Goal: Use online tool/utility

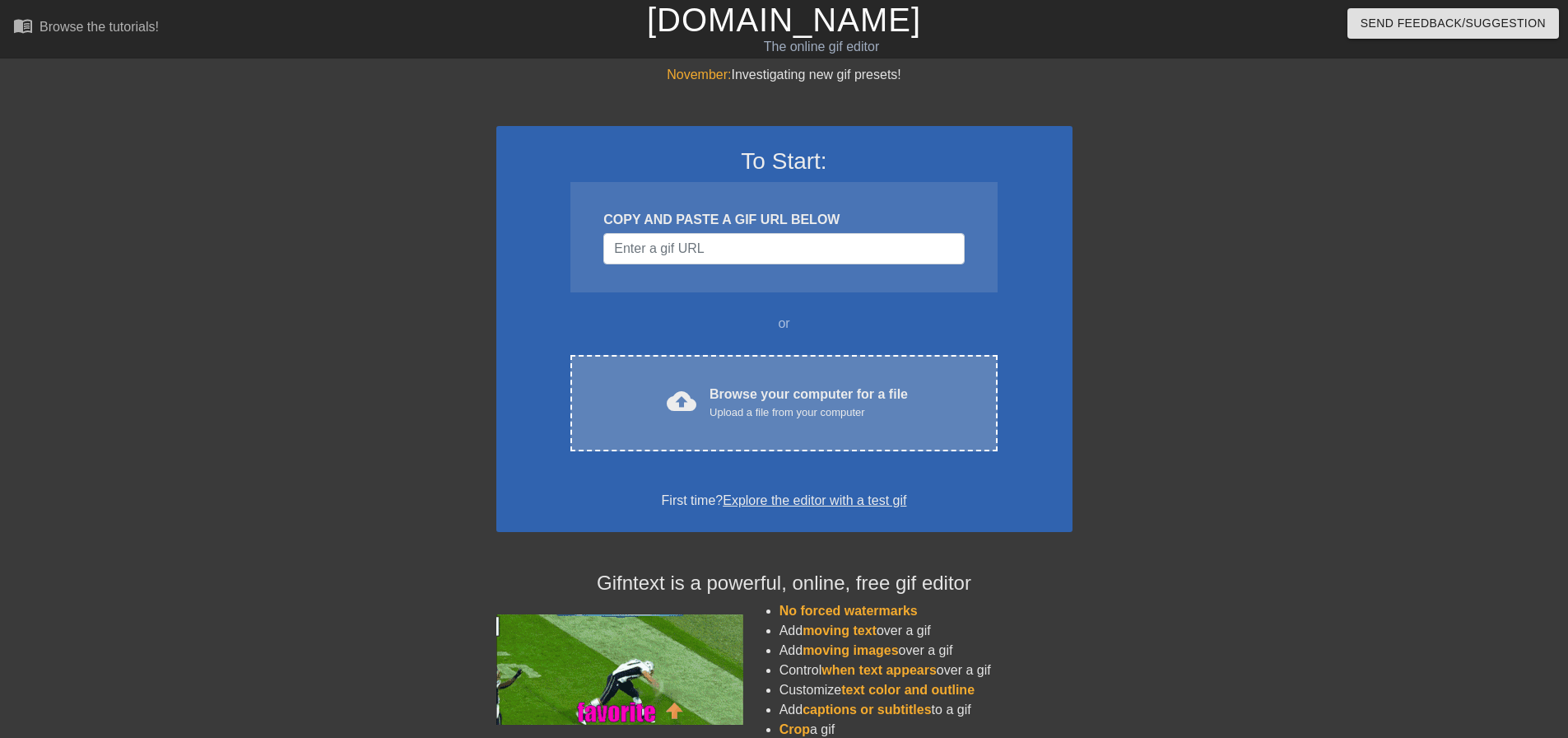
click at [795, 416] on div "Upload a file from your computer" at bounding box center [808, 412] width 199 height 17
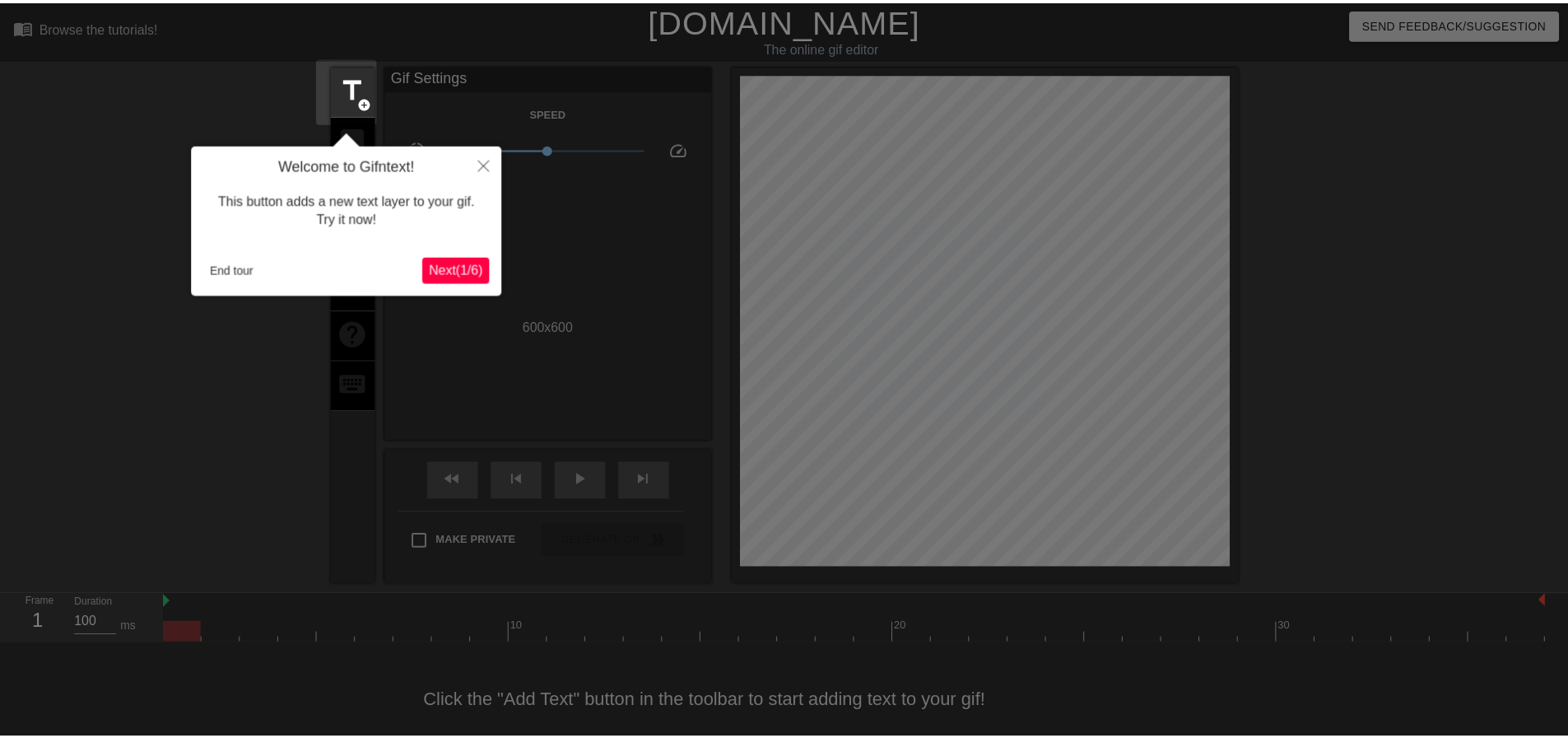
scroll to position [20, 0]
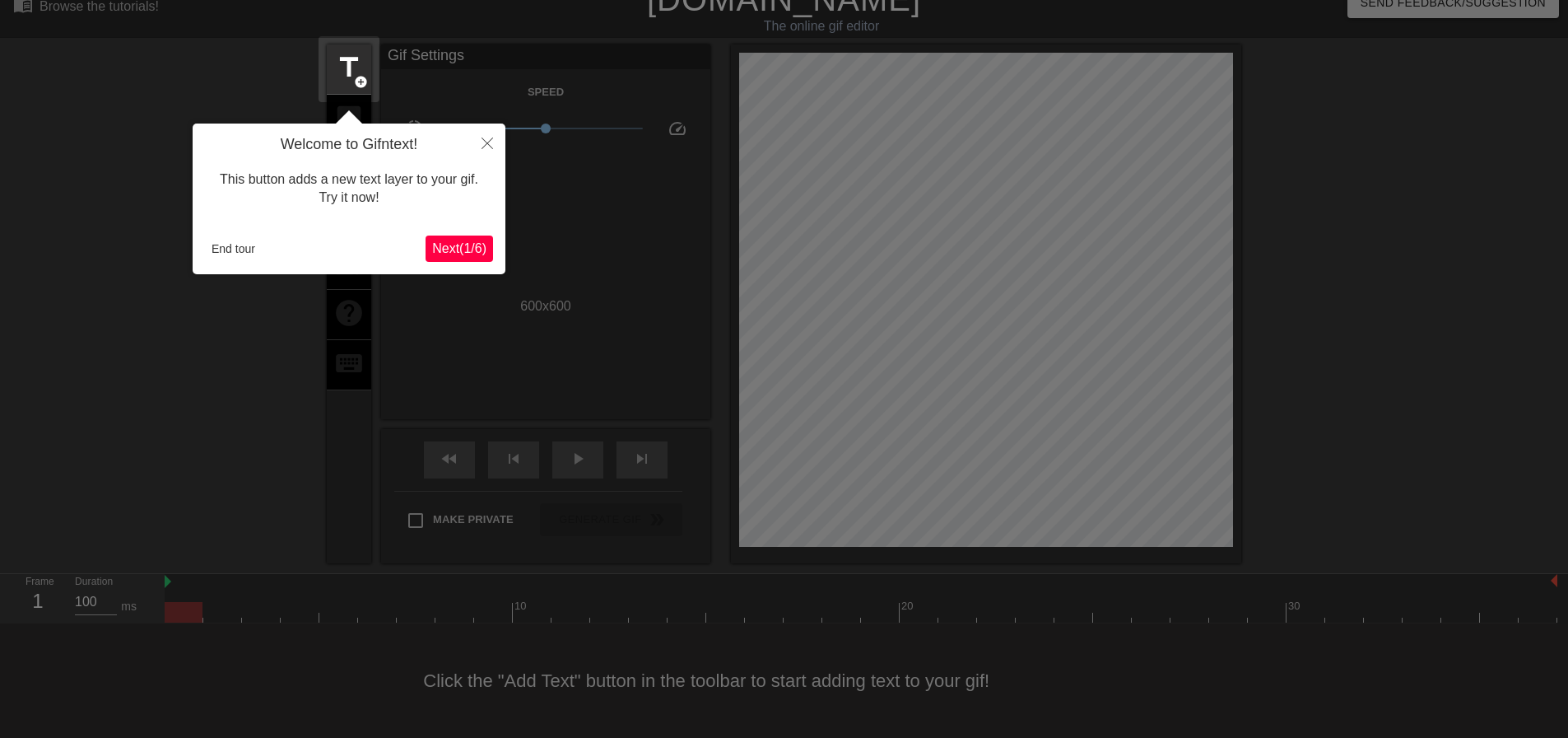
click at [470, 244] on span "Next ( 1 / 6 )" at bounding box center [458, 248] width 54 height 14
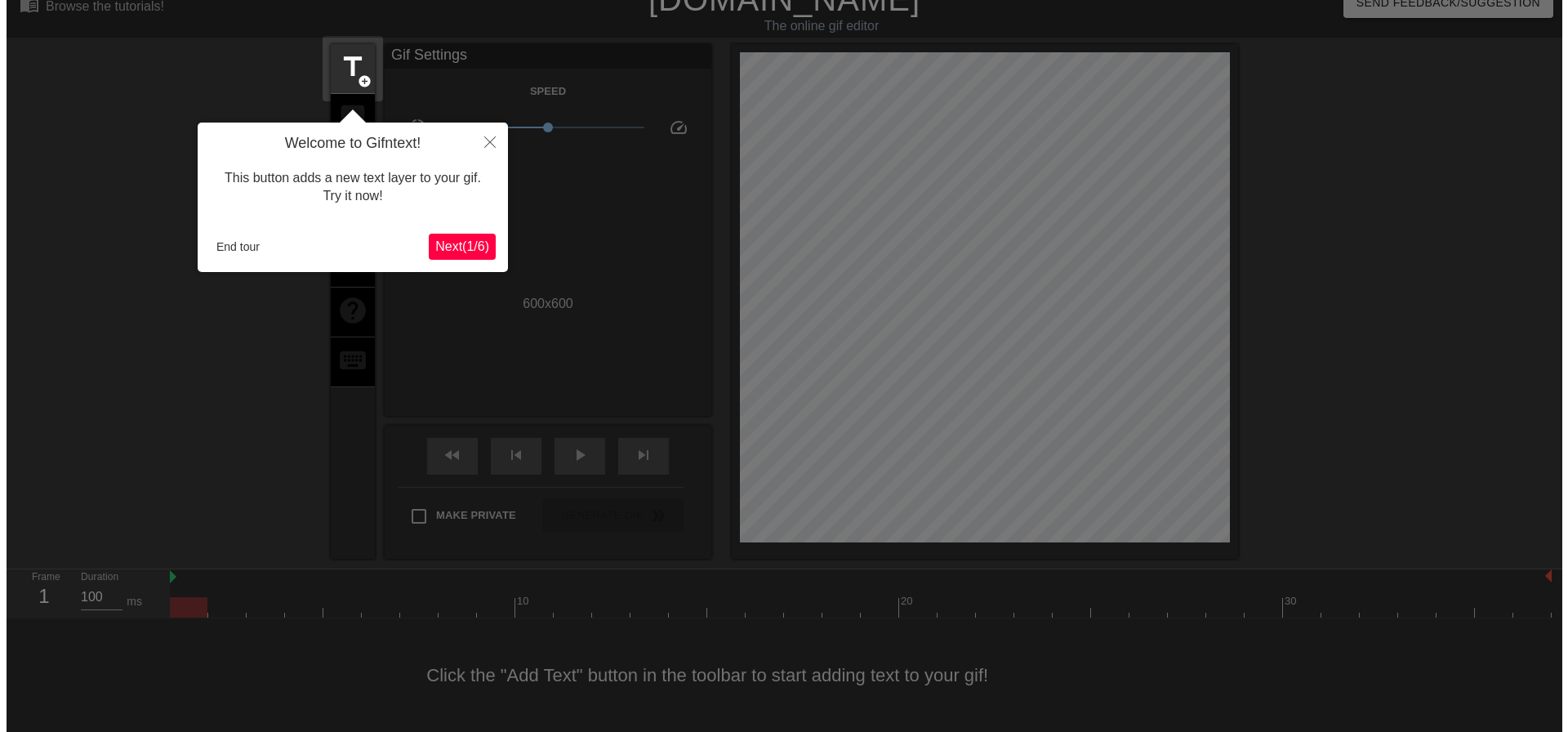
scroll to position [0, 0]
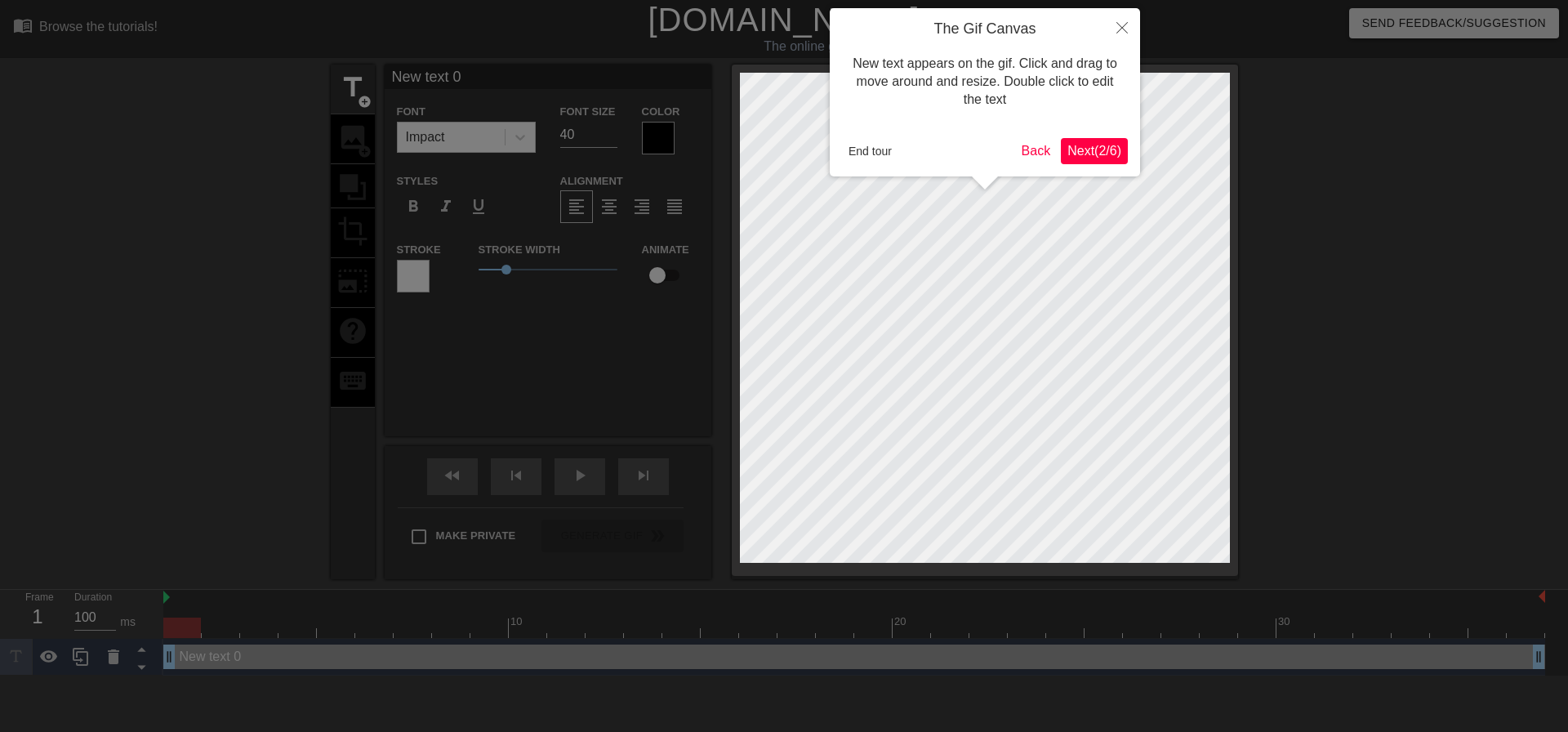
click at [1089, 150] on span "Next ( 2 / 6 )" at bounding box center [1094, 151] width 53 height 14
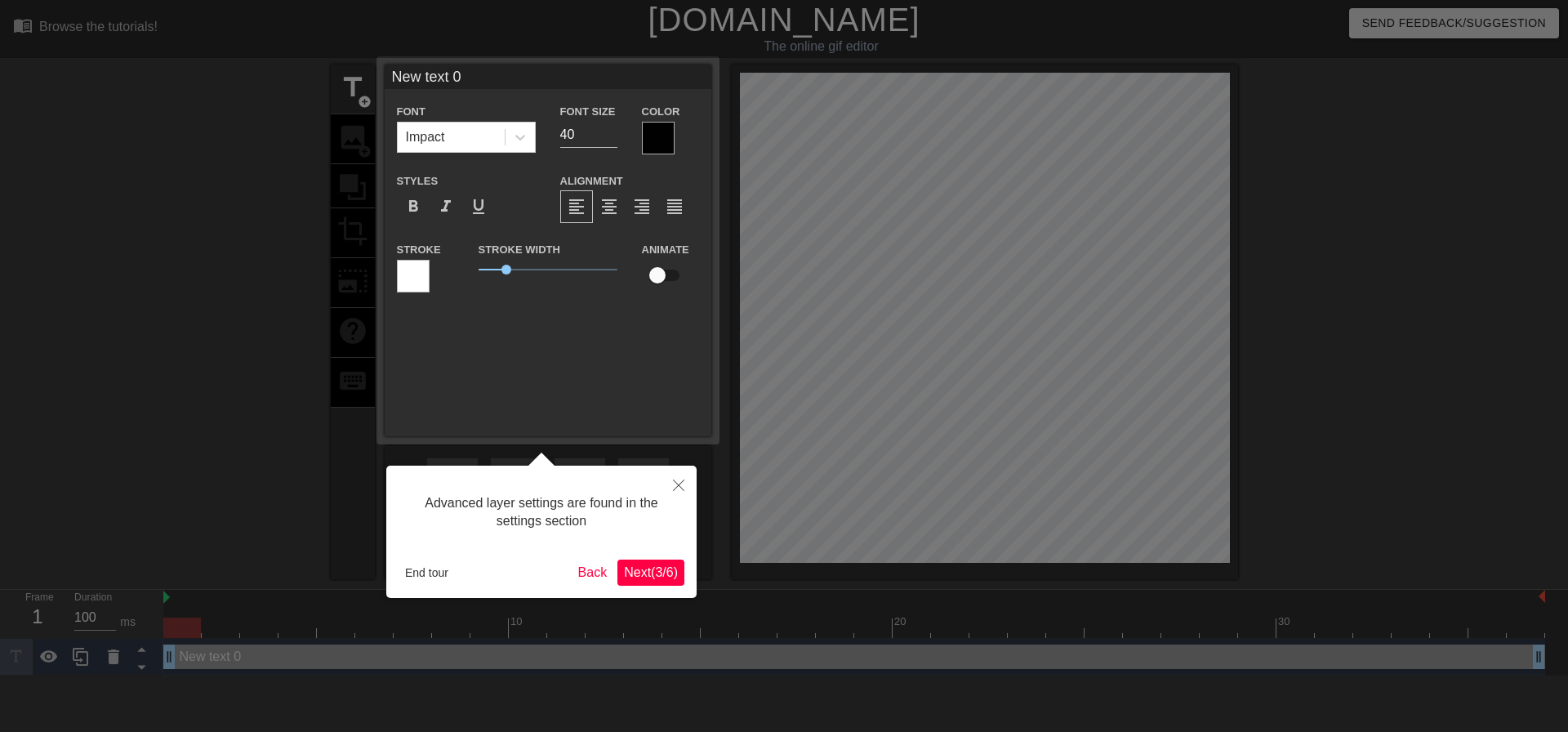
click at [648, 574] on span "Next ( 3 / 6 )" at bounding box center [650, 572] width 53 height 14
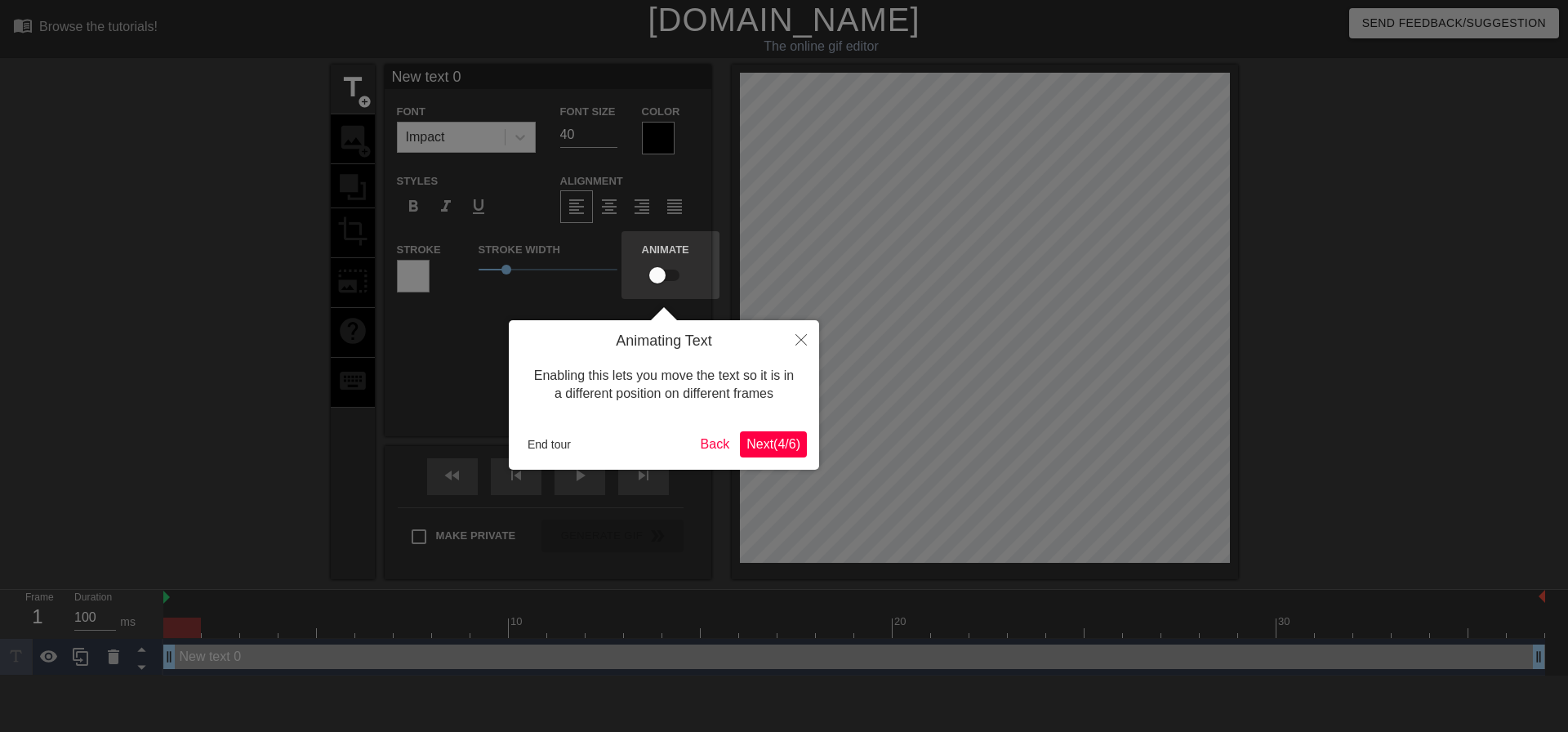
click at [794, 440] on span "Next ( 4 / 6 )" at bounding box center [773, 444] width 53 height 14
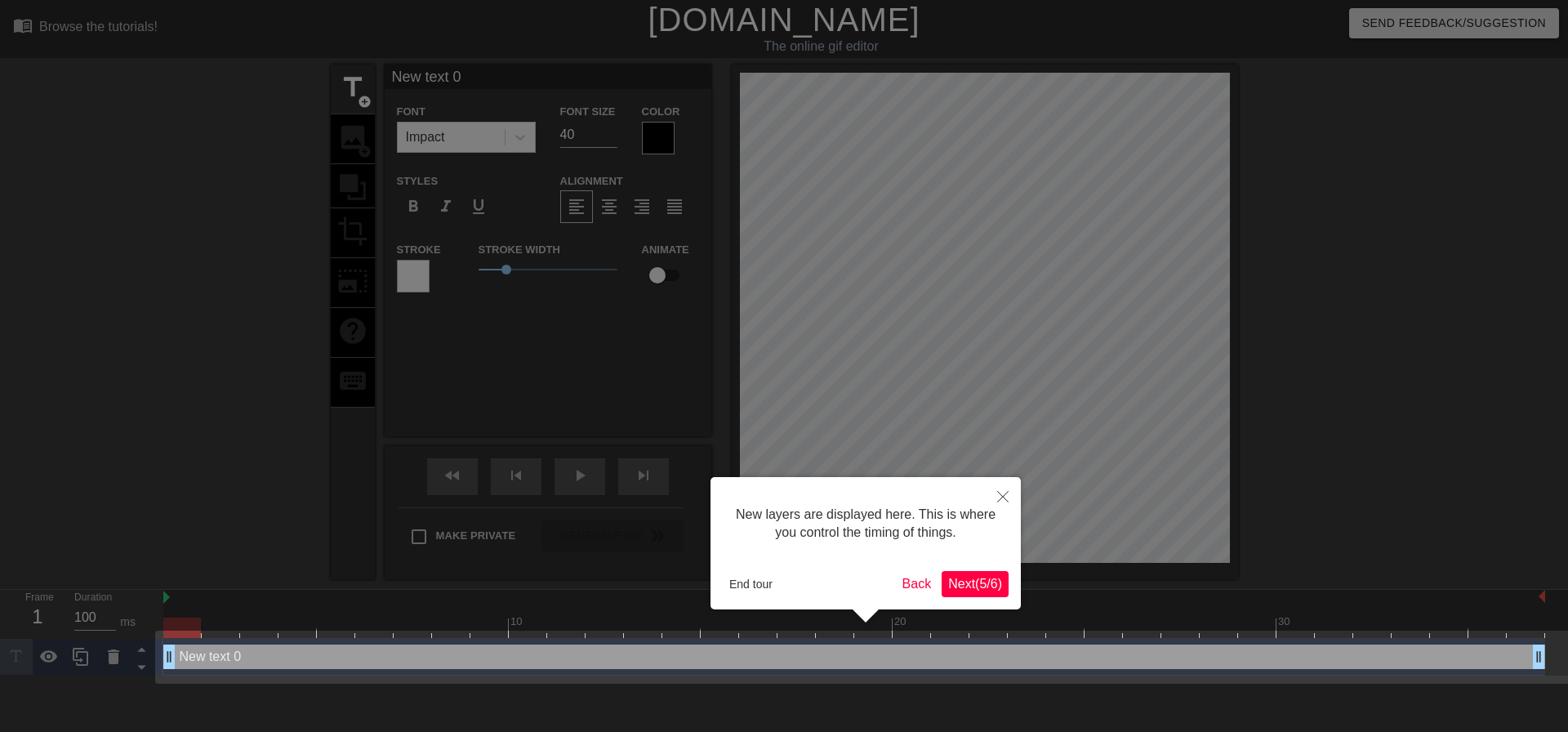
click at [969, 584] on span "Next ( 5 / 6 )" at bounding box center [975, 584] width 53 height 14
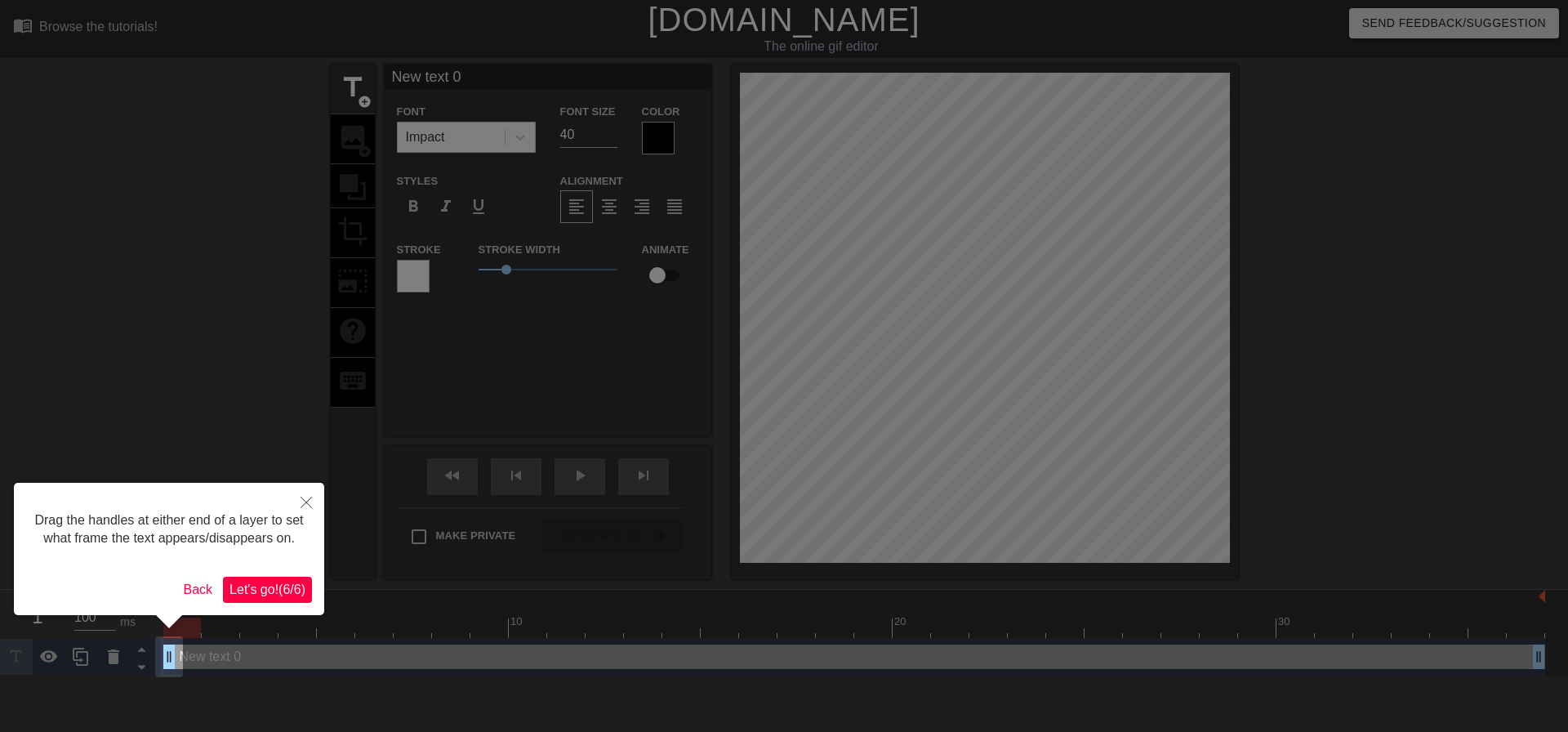
click at [272, 589] on span "Let's go! ( 6 / 6 )" at bounding box center [267, 589] width 76 height 14
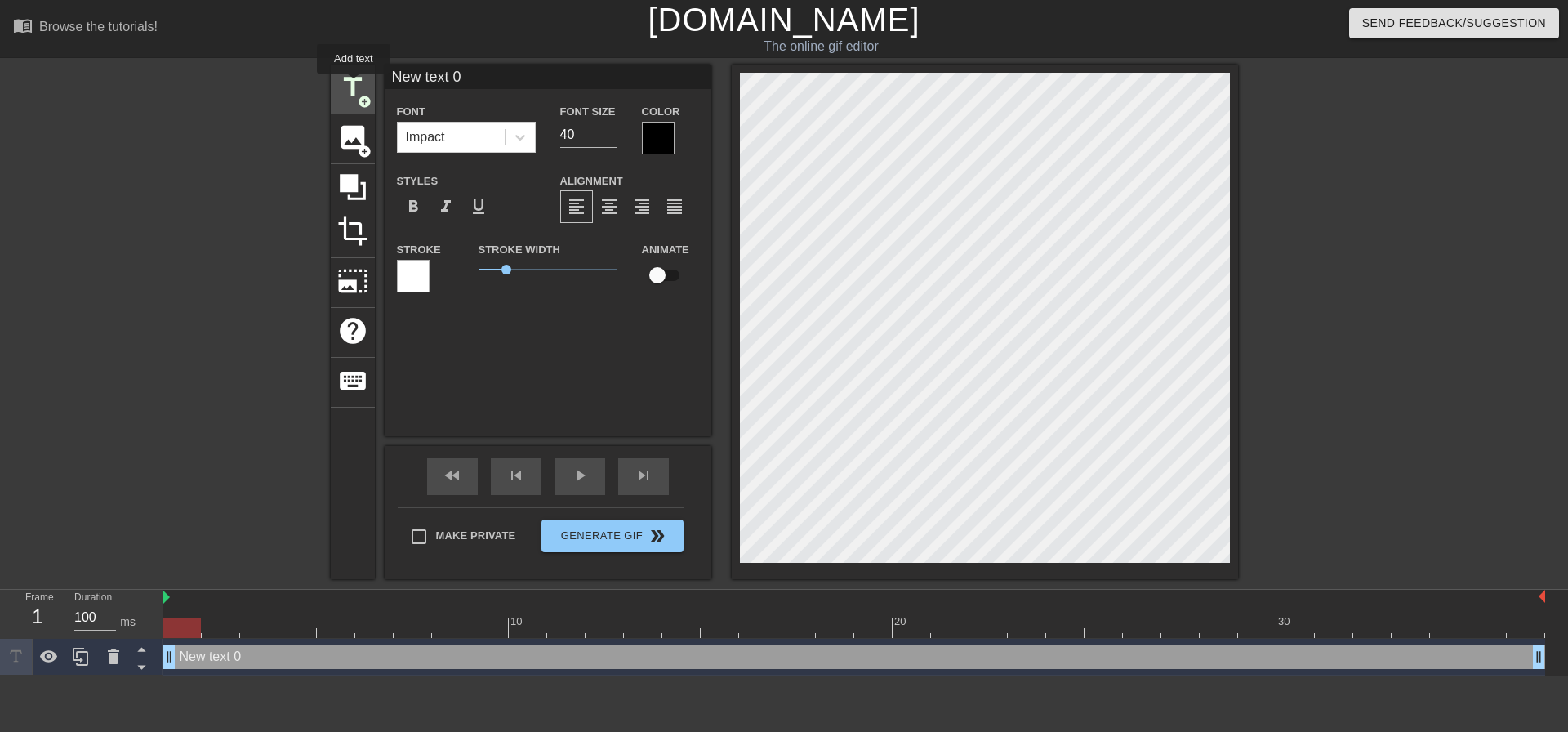
click at [353, 85] on span "title" at bounding box center [352, 87] width 31 height 31
type input "New text 1"
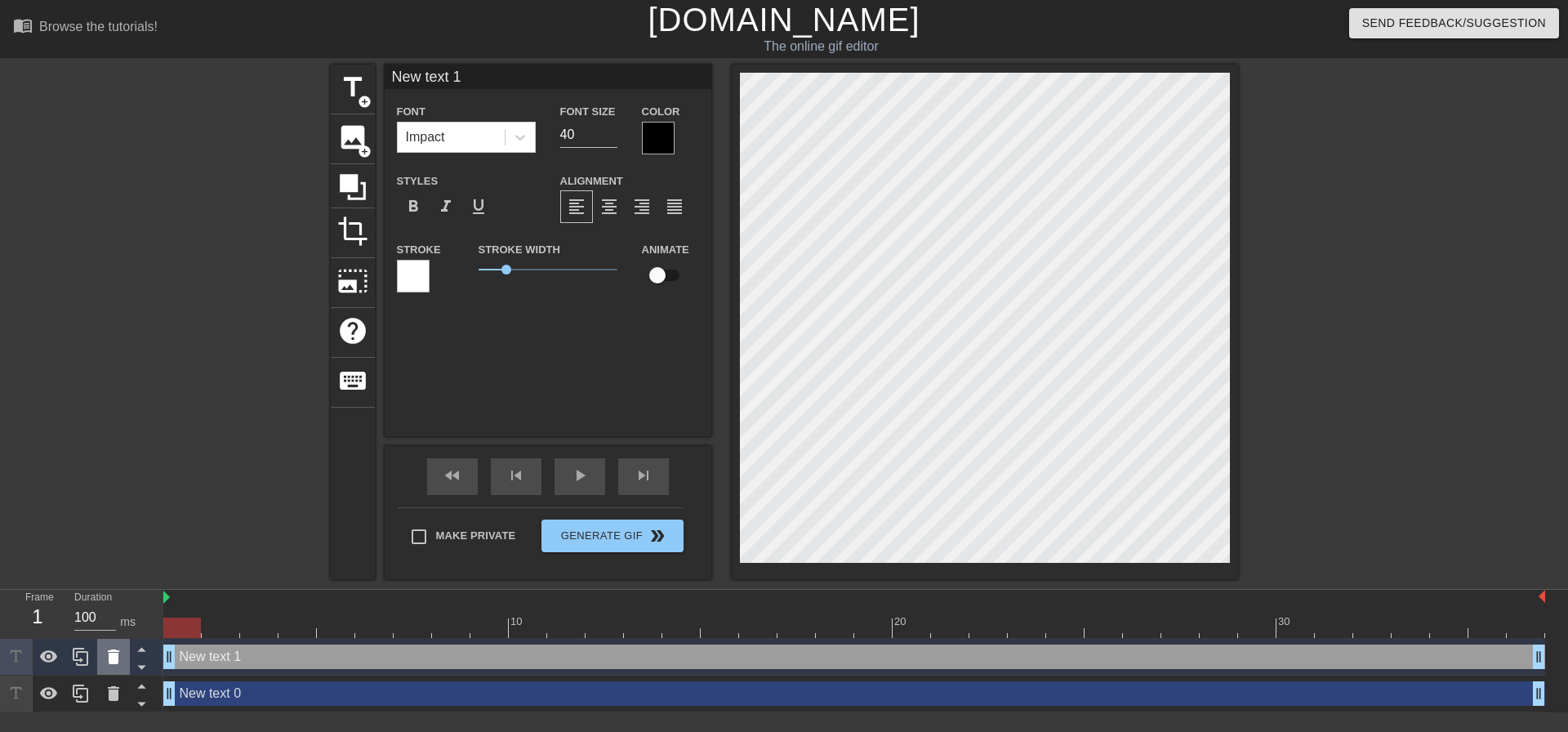
click at [105, 662] on icon at bounding box center [113, 657] width 19 height 19
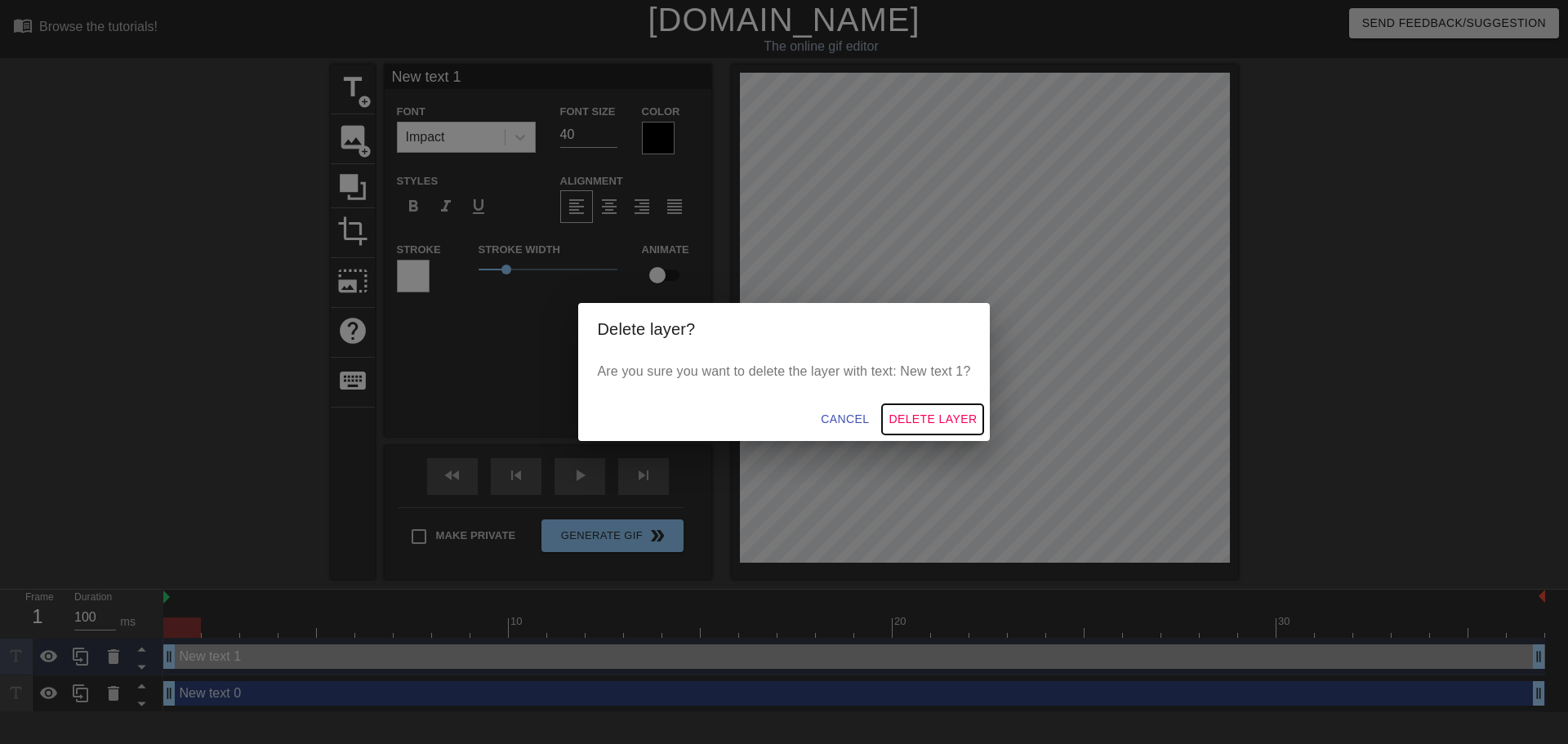
click at [911, 412] on span "Delete Layer" at bounding box center [933, 419] width 89 height 20
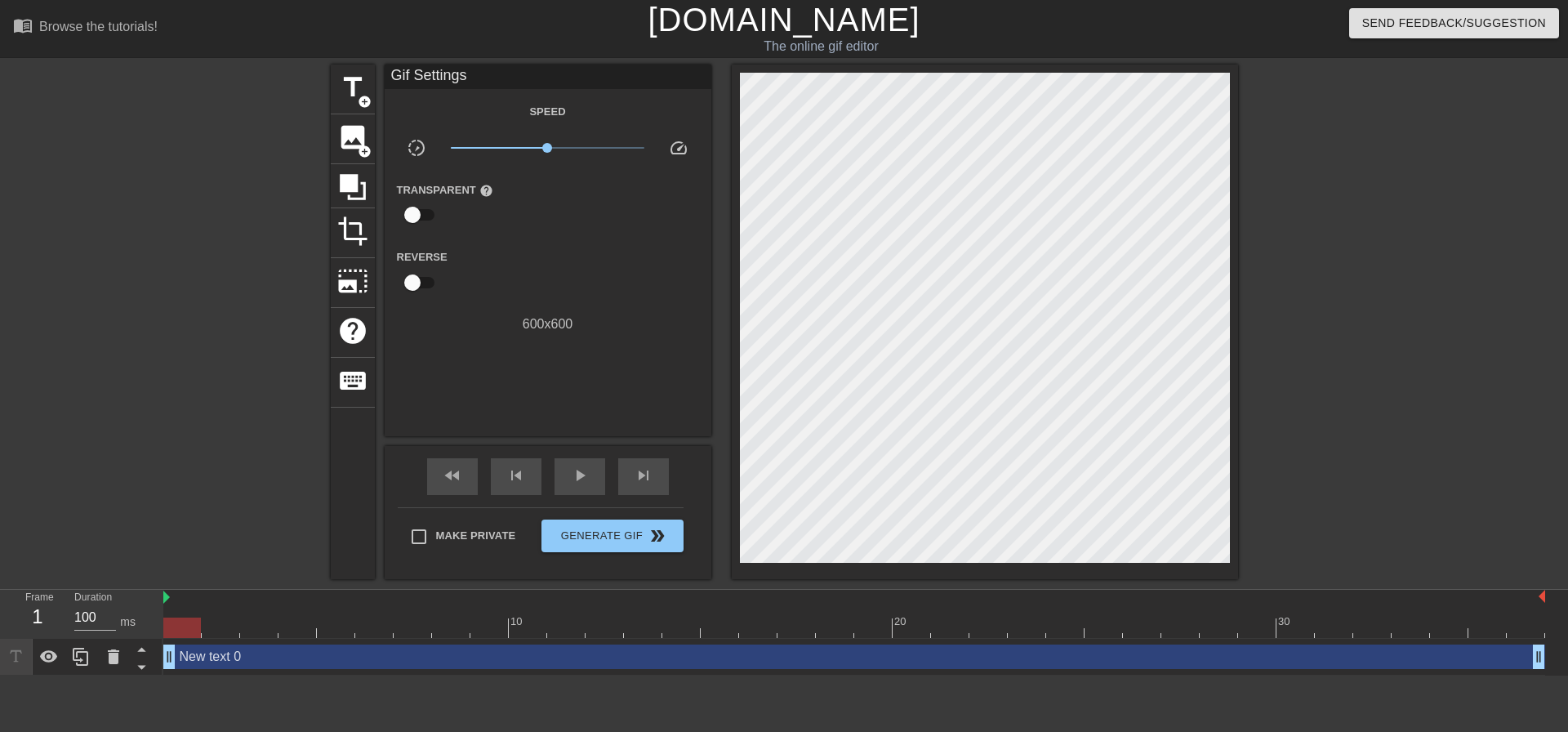
click at [280, 658] on div "New text 0 drag_handle drag_handle" at bounding box center [854, 657] width 1381 height 25
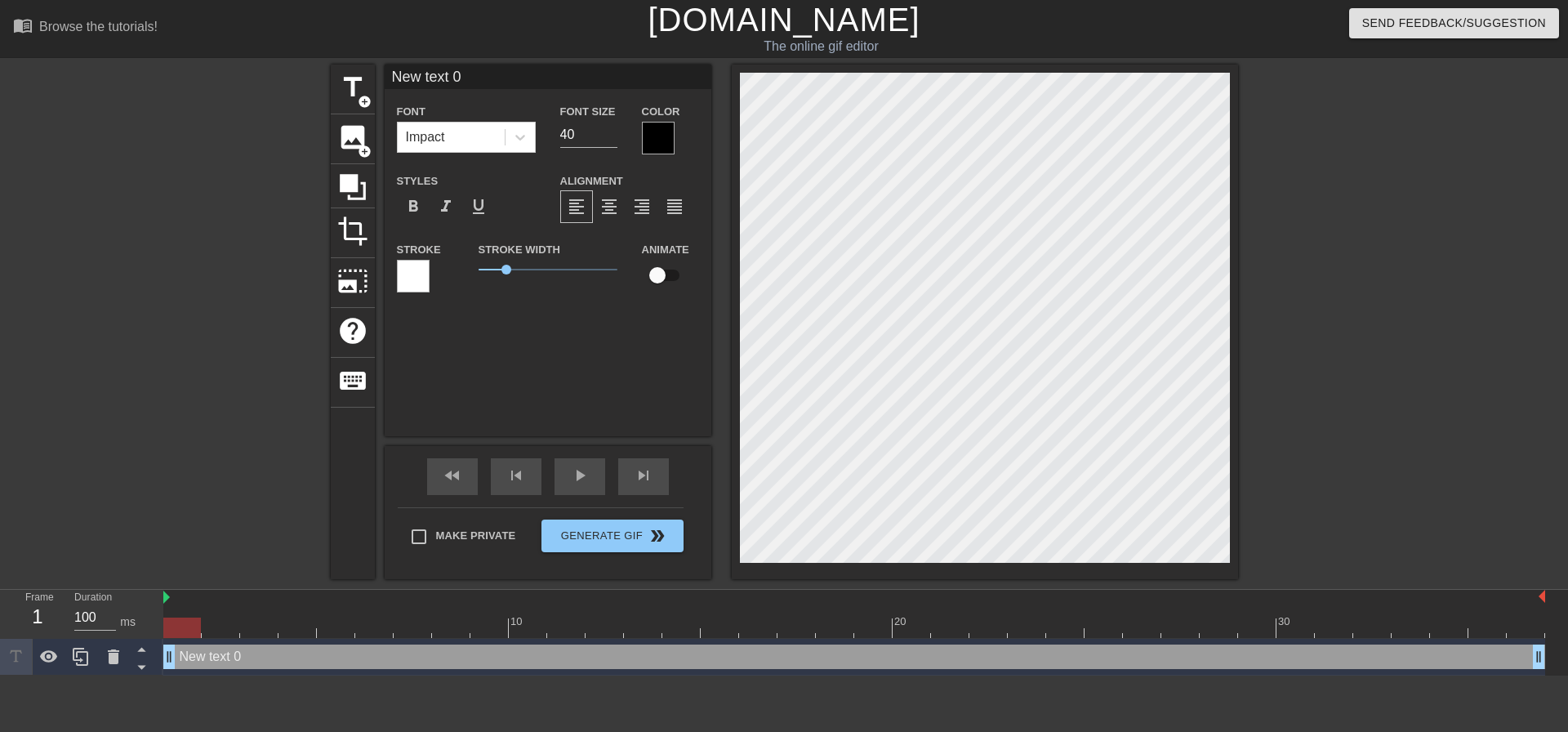
click at [475, 69] on input "New text 0" at bounding box center [548, 77] width 327 height 25
type input "Drier air"
click at [657, 129] on div at bounding box center [657, 138] width 32 height 32
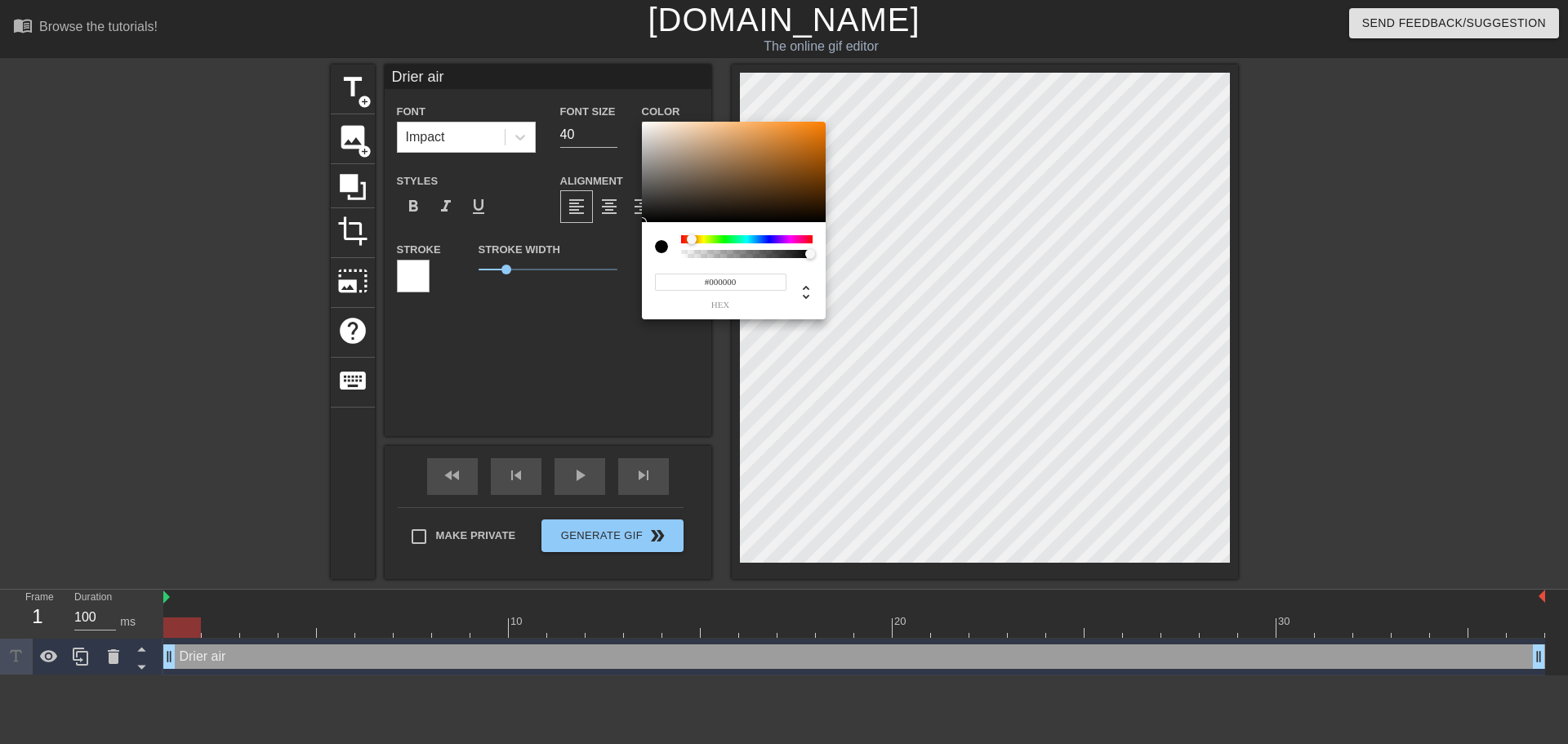
click at [692, 238] on div at bounding box center [696, 239] width 10 height 10
type input "#8D724F"
drag, startPoint x: 687, startPoint y: 159, endPoint x: 722, endPoint y: 167, distance: 35.9
click at [722, 167] on div at bounding box center [734, 173] width 184 height 102
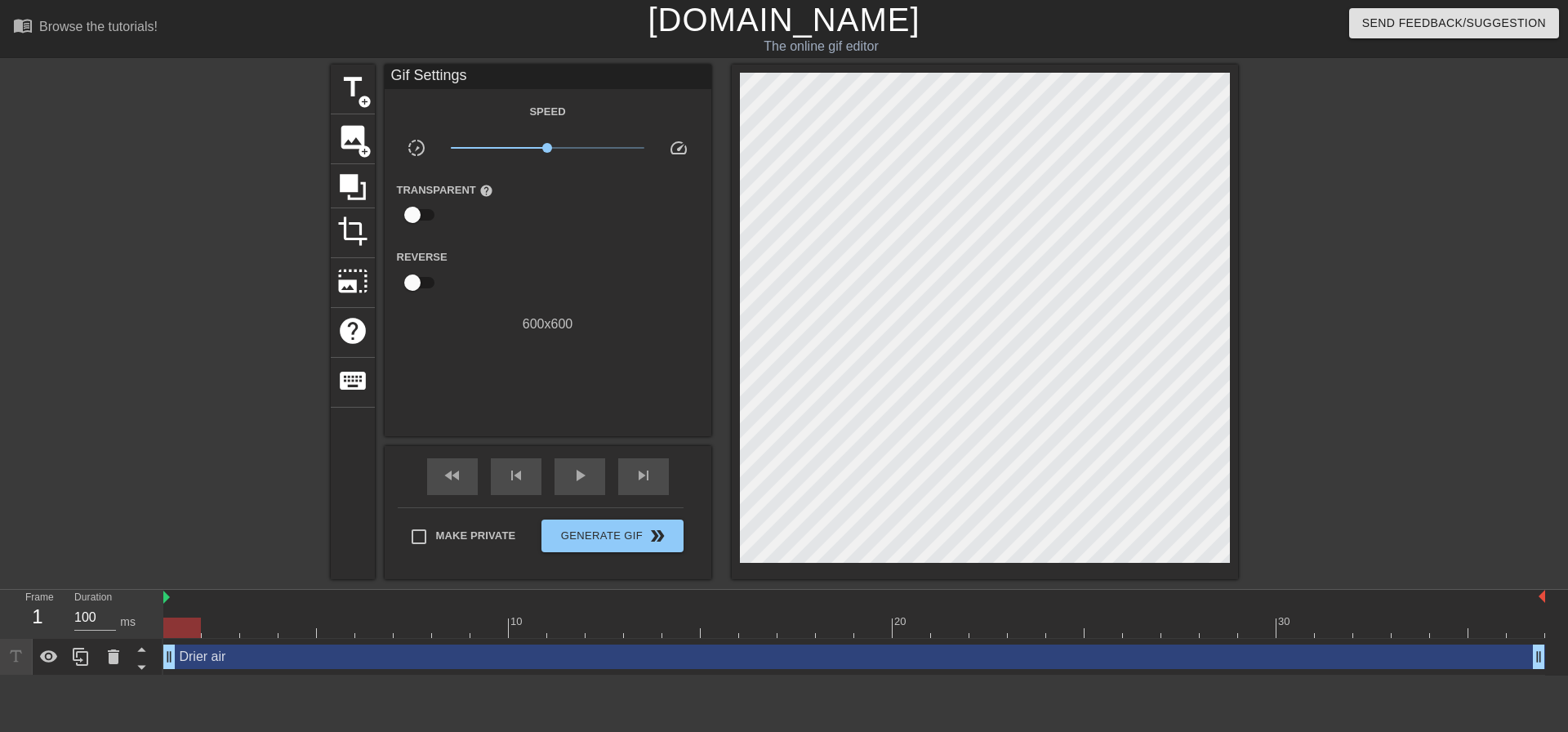
click at [1336, 194] on div at bounding box center [1380, 309] width 245 height 490
click at [352, 139] on span "image" at bounding box center [352, 137] width 31 height 31
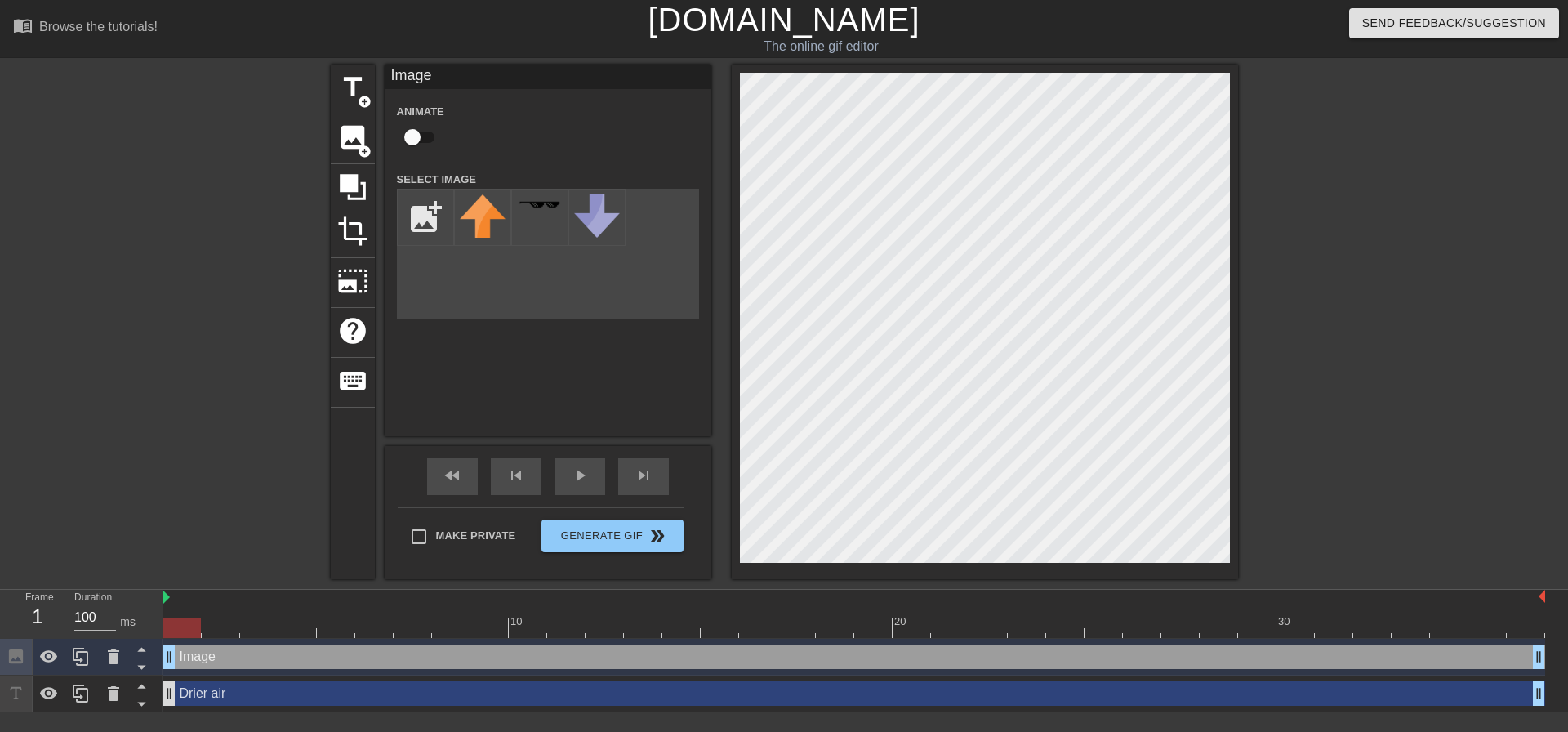
drag, startPoint x: 167, startPoint y: 663, endPoint x: 172, endPoint y: 693, distance: 30.4
click at [172, 693] on div "Image drag_handle drag_handle Drier air drag_handle drag_handle" at bounding box center [865, 676] width 1404 height 74
drag, startPoint x: 168, startPoint y: 694, endPoint x: 179, endPoint y: 657, distance: 38.6
click at [179, 657] on div "Image drag_handle drag_handle Drier air drag_handle drag_handle" at bounding box center [865, 676] width 1404 height 74
drag, startPoint x: 221, startPoint y: 661, endPoint x: 223, endPoint y: 699, distance: 38.1
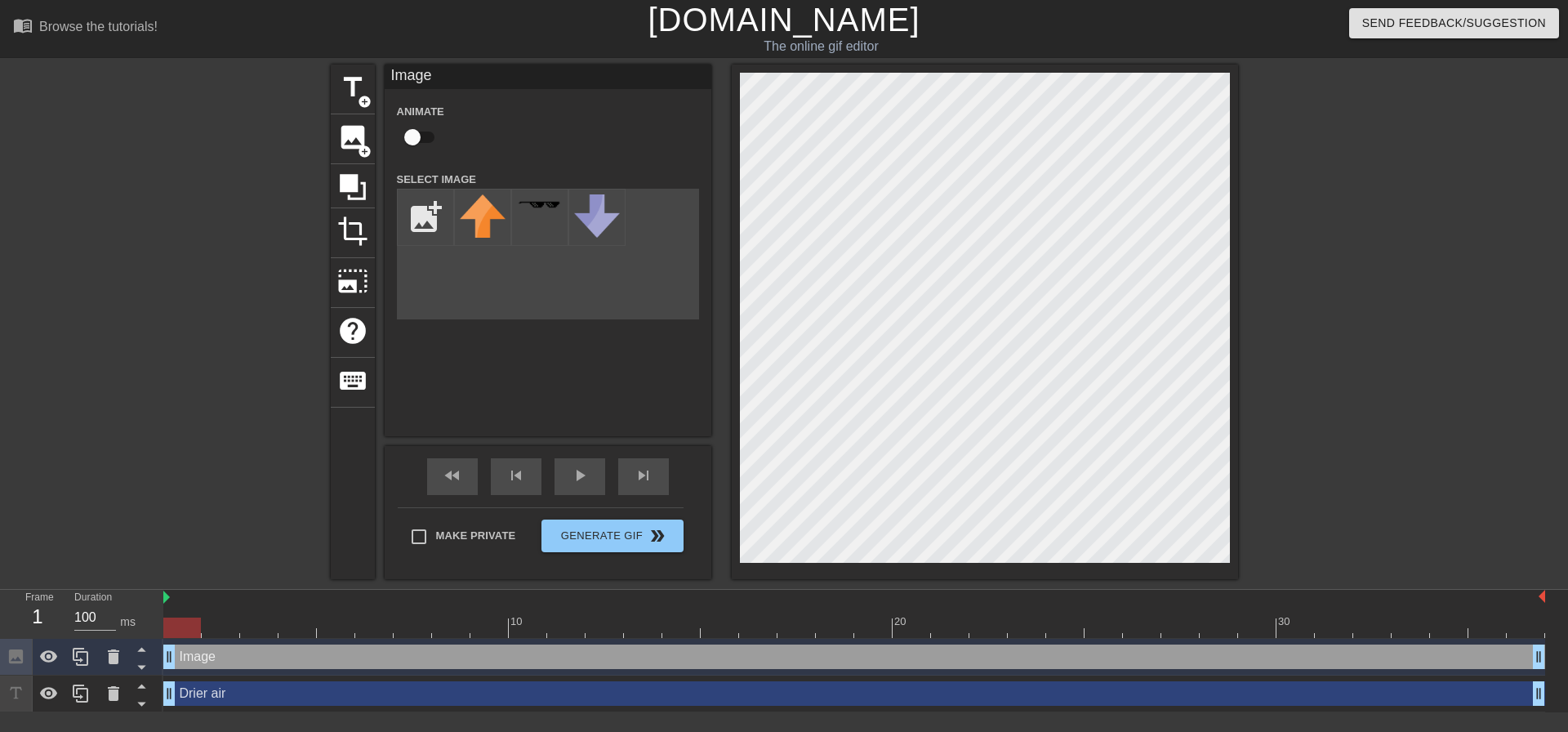
click at [223, 699] on div "Image drag_handle drag_handle Drier air drag_handle drag_handle" at bounding box center [865, 676] width 1404 height 74
click at [147, 672] on icon at bounding box center [141, 666] width 20 height 20
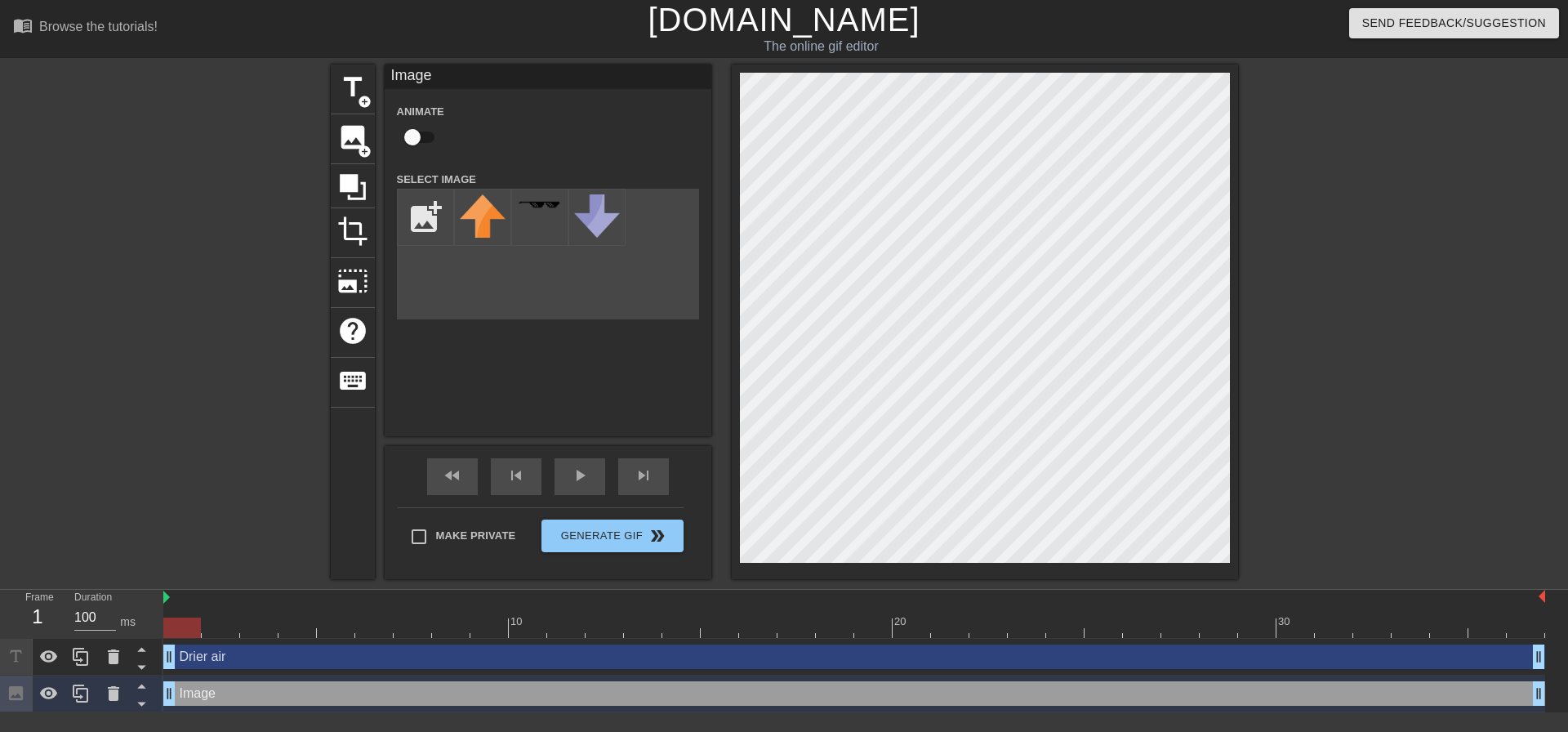
click at [1335, 160] on div at bounding box center [1380, 309] width 245 height 490
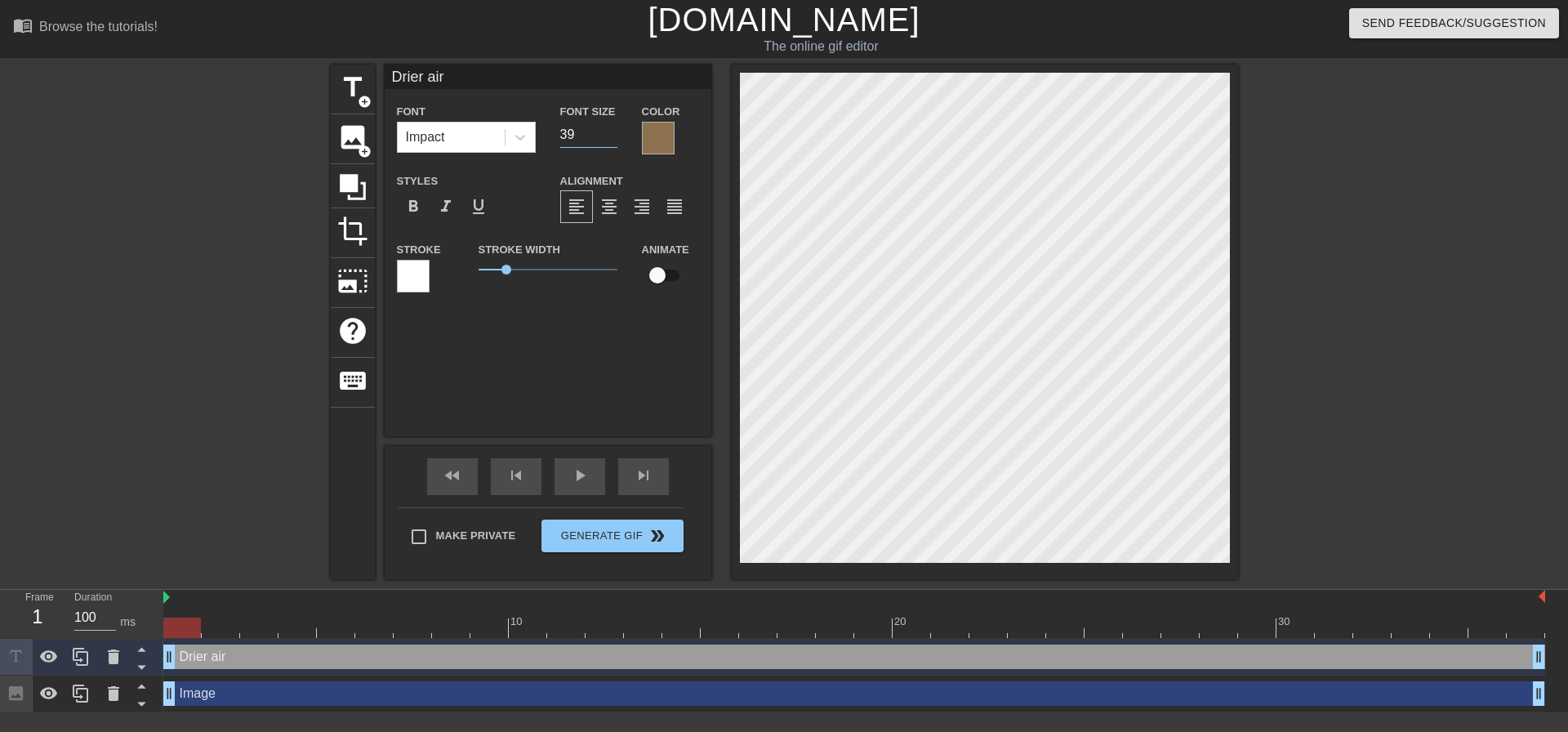
click at [614, 139] on input "39" at bounding box center [588, 135] width 57 height 26
click at [614, 139] on input "38" at bounding box center [588, 135] width 57 height 26
click at [614, 139] on input "37" at bounding box center [588, 135] width 57 height 26
click at [614, 139] on input "36" at bounding box center [588, 135] width 57 height 26
click at [614, 139] on input "35" at bounding box center [588, 135] width 57 height 26
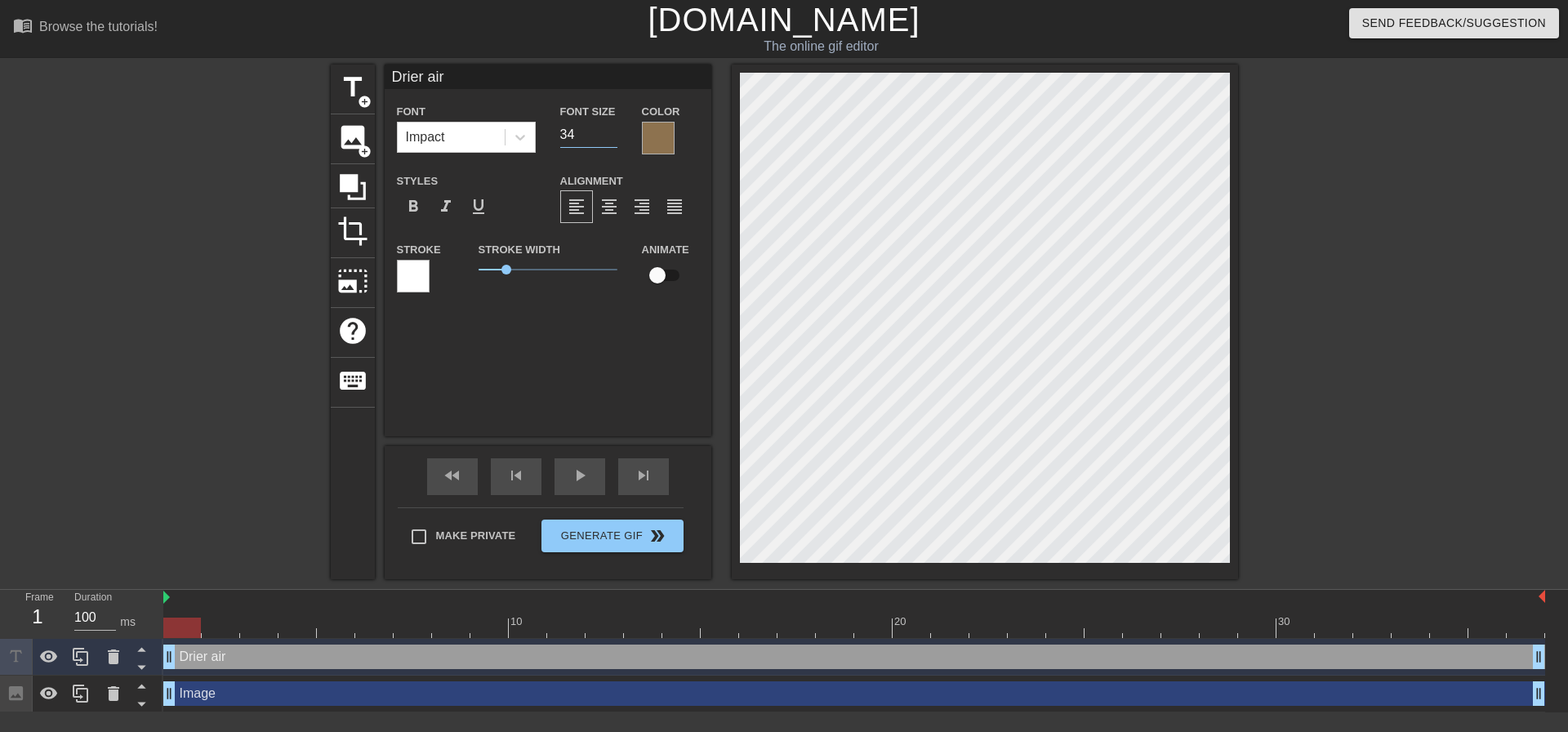
click at [614, 139] on input "34" at bounding box center [588, 135] width 57 height 26
click at [614, 139] on input "33" at bounding box center [588, 135] width 57 height 26
click at [614, 139] on input "32" at bounding box center [588, 135] width 57 height 26
click at [614, 139] on input "31" at bounding box center [588, 135] width 57 height 26
type input "30"
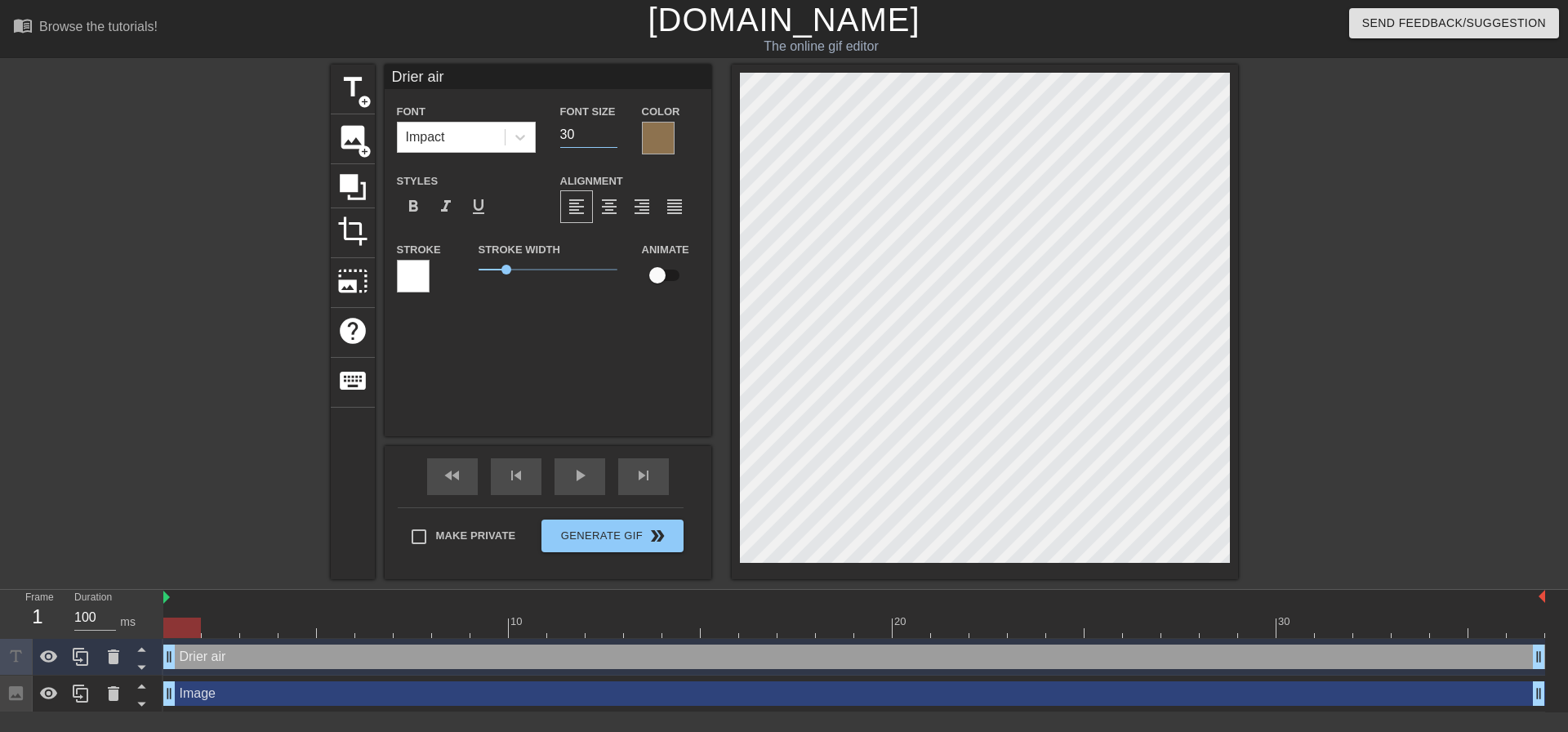
click at [614, 139] on input "30" at bounding box center [588, 135] width 57 height 26
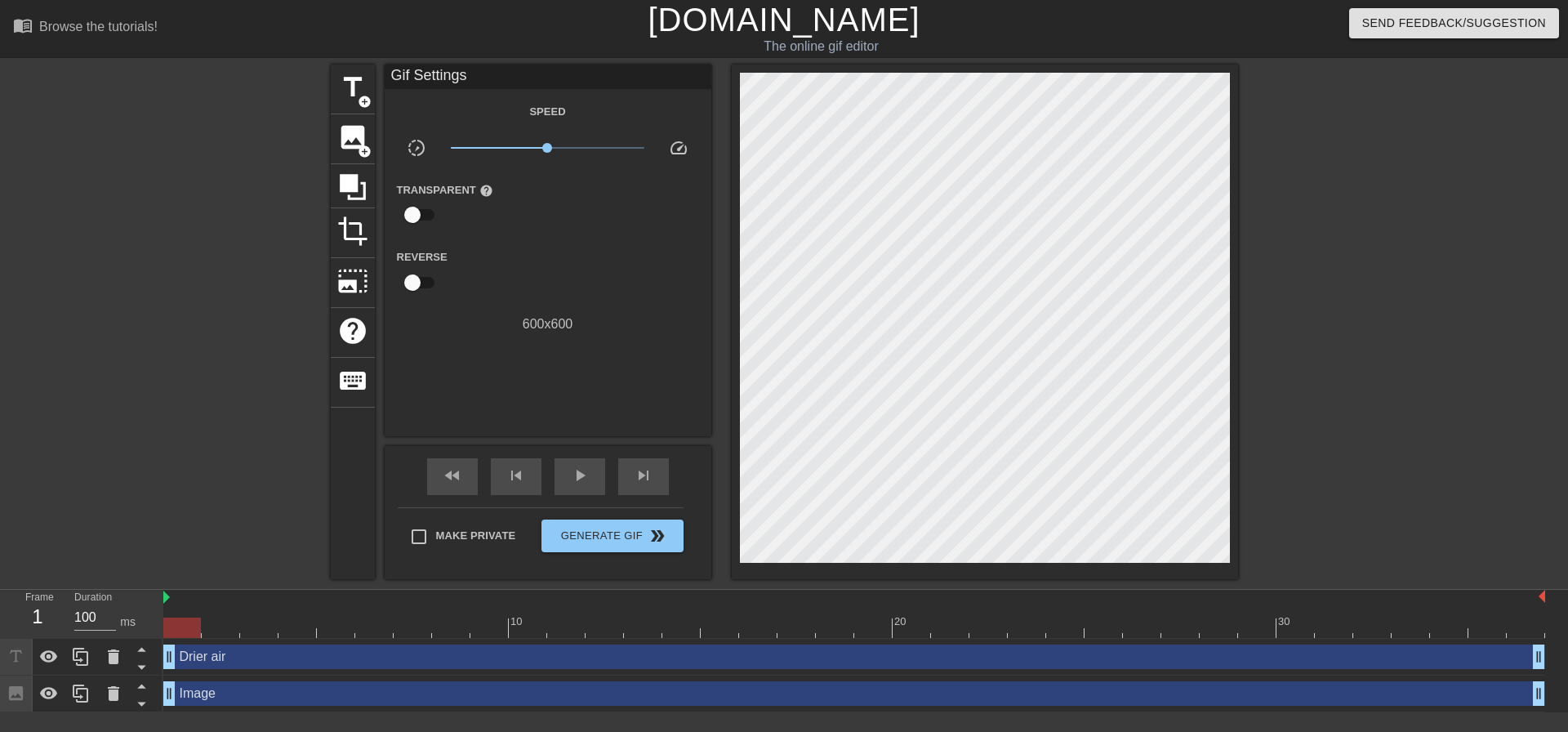
click at [1296, 139] on div at bounding box center [1380, 309] width 245 height 490
click at [344, 145] on span "image" at bounding box center [352, 137] width 31 height 31
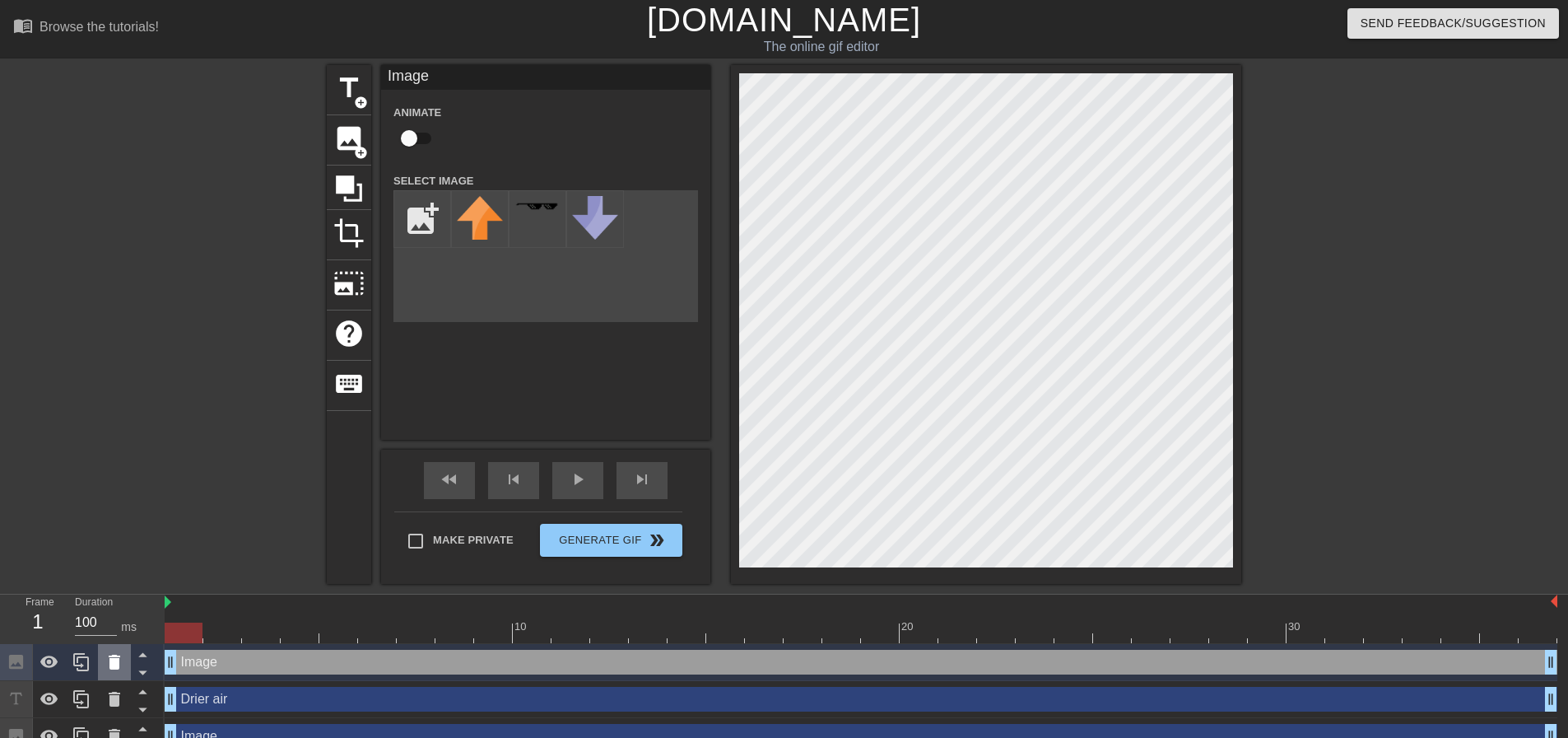
click at [114, 665] on icon at bounding box center [114, 662] width 11 height 15
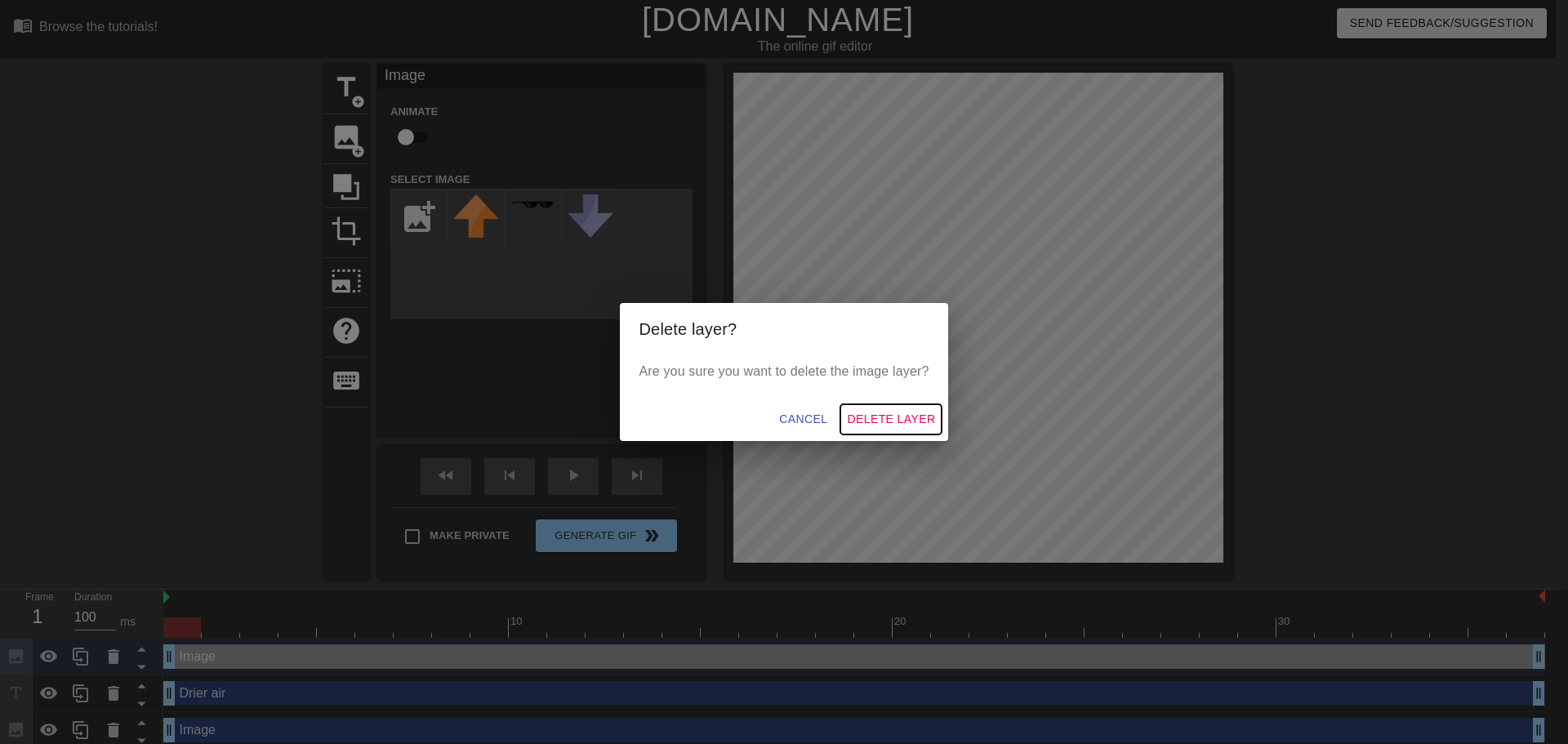
click at [880, 423] on span "Delete Layer" at bounding box center [890, 419] width 89 height 20
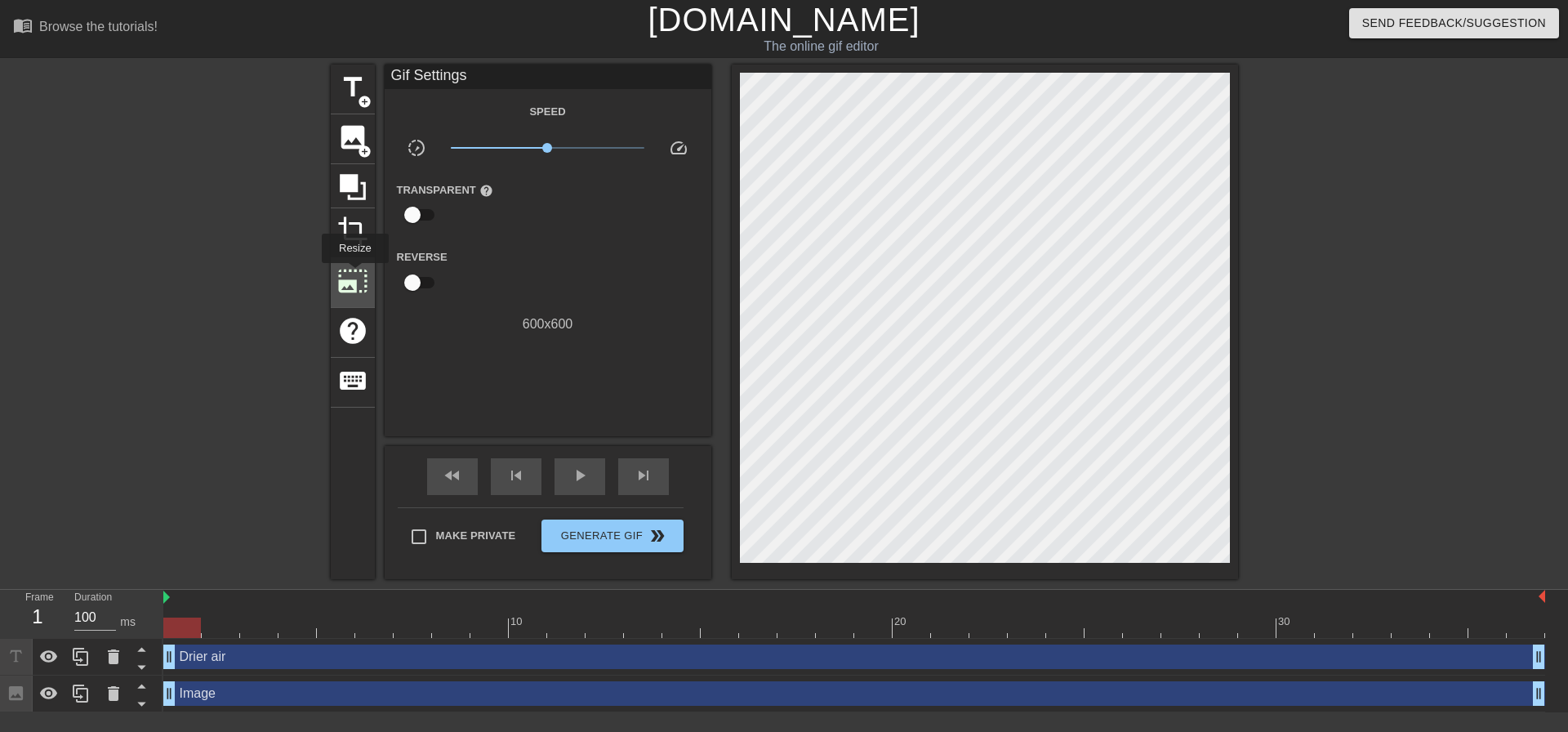
click at [353, 274] on span "photo_size_select_large" at bounding box center [352, 281] width 31 height 31
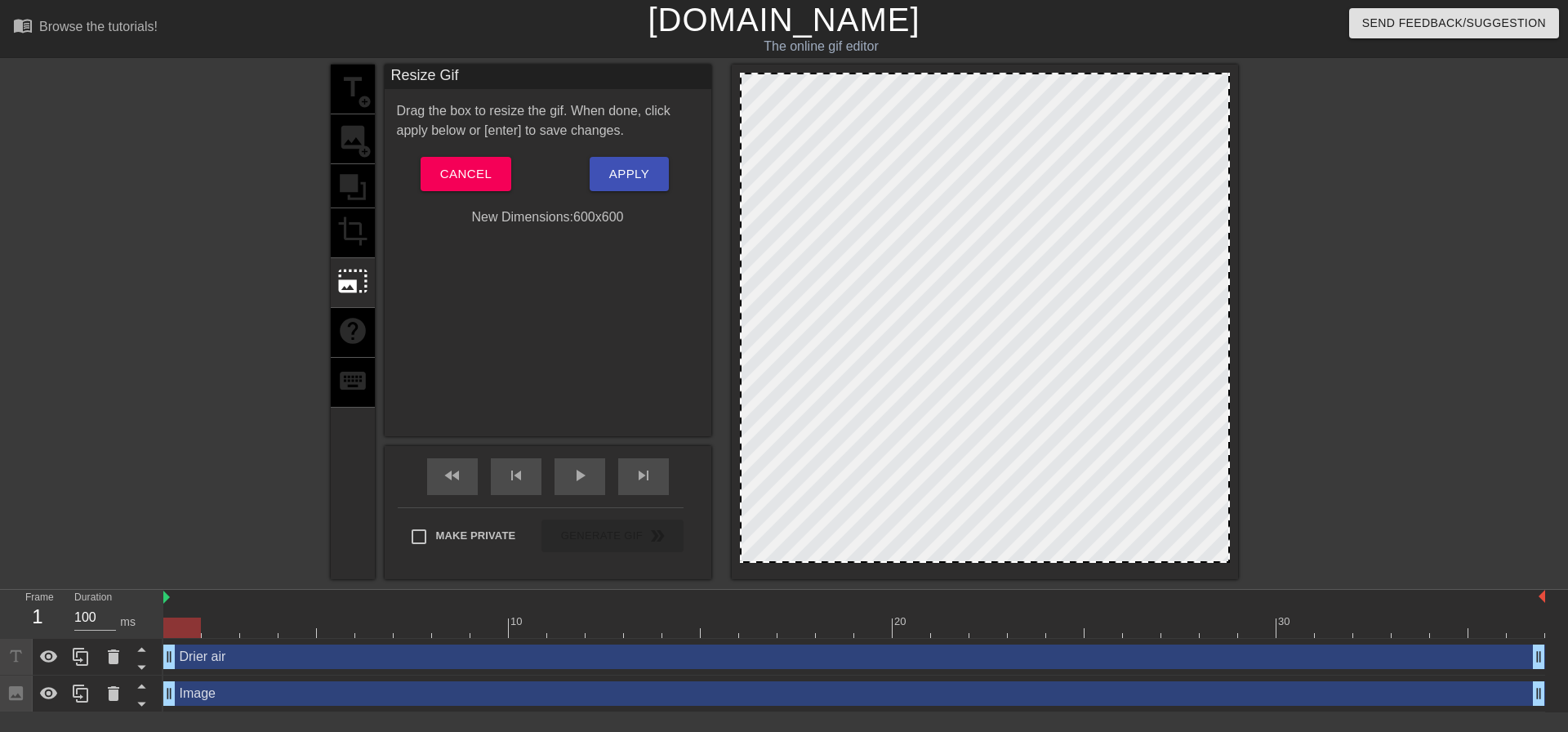
drag, startPoint x: 1227, startPoint y: 560, endPoint x: 1238, endPoint y: 484, distance: 76.8
click at [1238, 484] on div "title add_circle image add_circle crop photo_size_select_large help keyboard Re…" at bounding box center [784, 322] width 1568 height 515
click at [1321, 478] on div at bounding box center [1380, 309] width 245 height 490
click at [468, 167] on span "Cancel" at bounding box center [465, 174] width 52 height 21
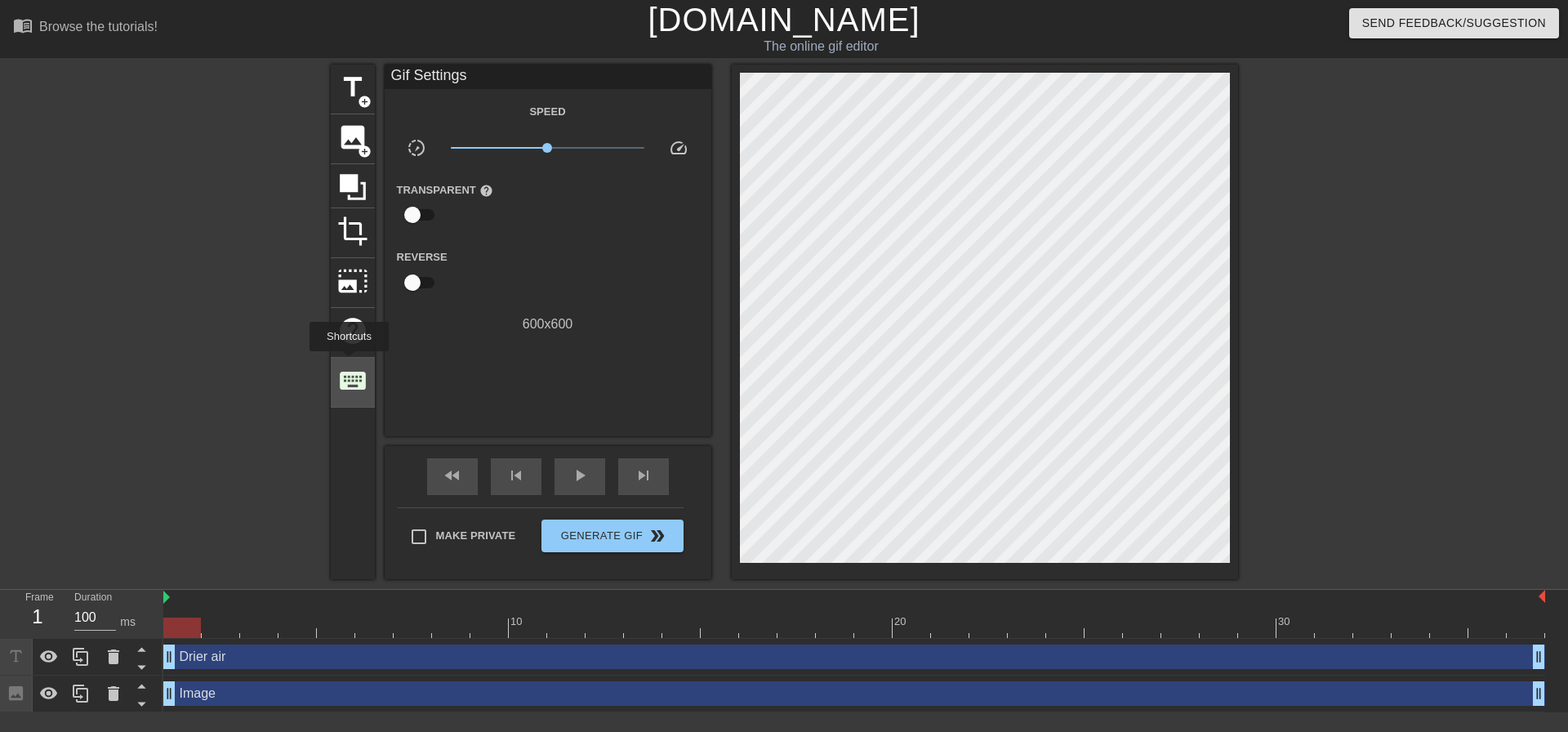
click at [349, 365] on span "keyboard" at bounding box center [352, 380] width 31 height 31
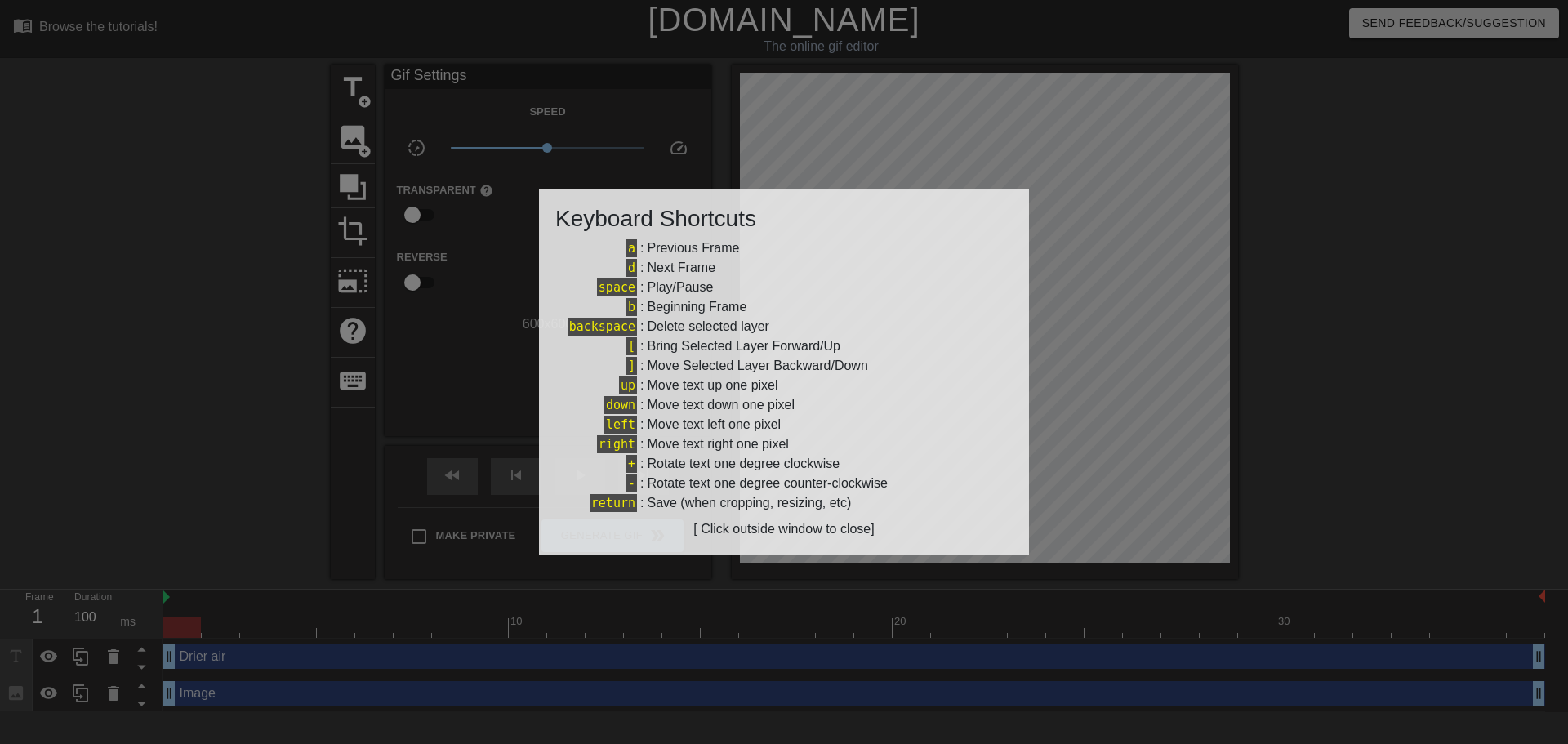
click at [1442, 476] on div at bounding box center [784, 372] width 1568 height 744
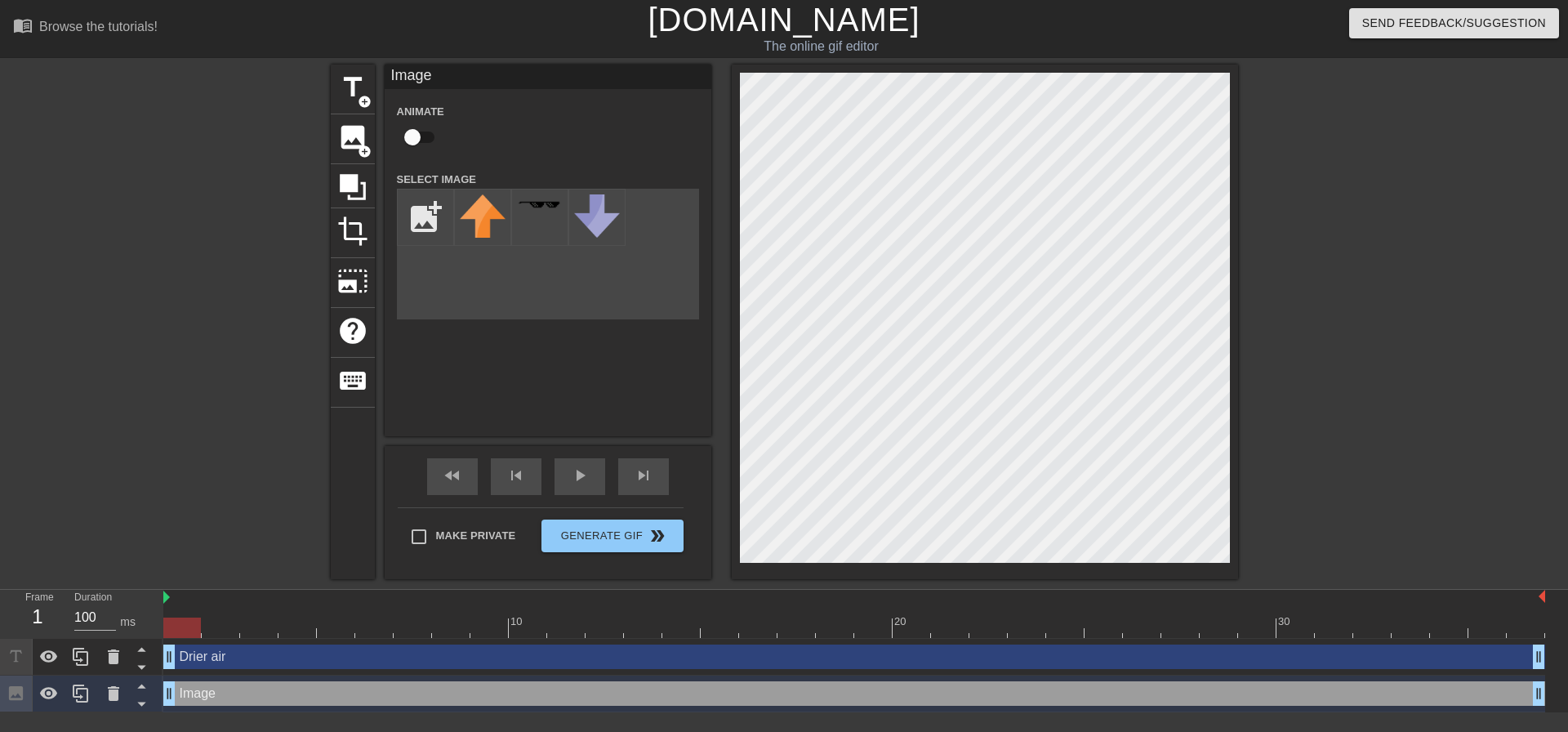
click at [1457, 196] on div at bounding box center [1380, 309] width 245 height 490
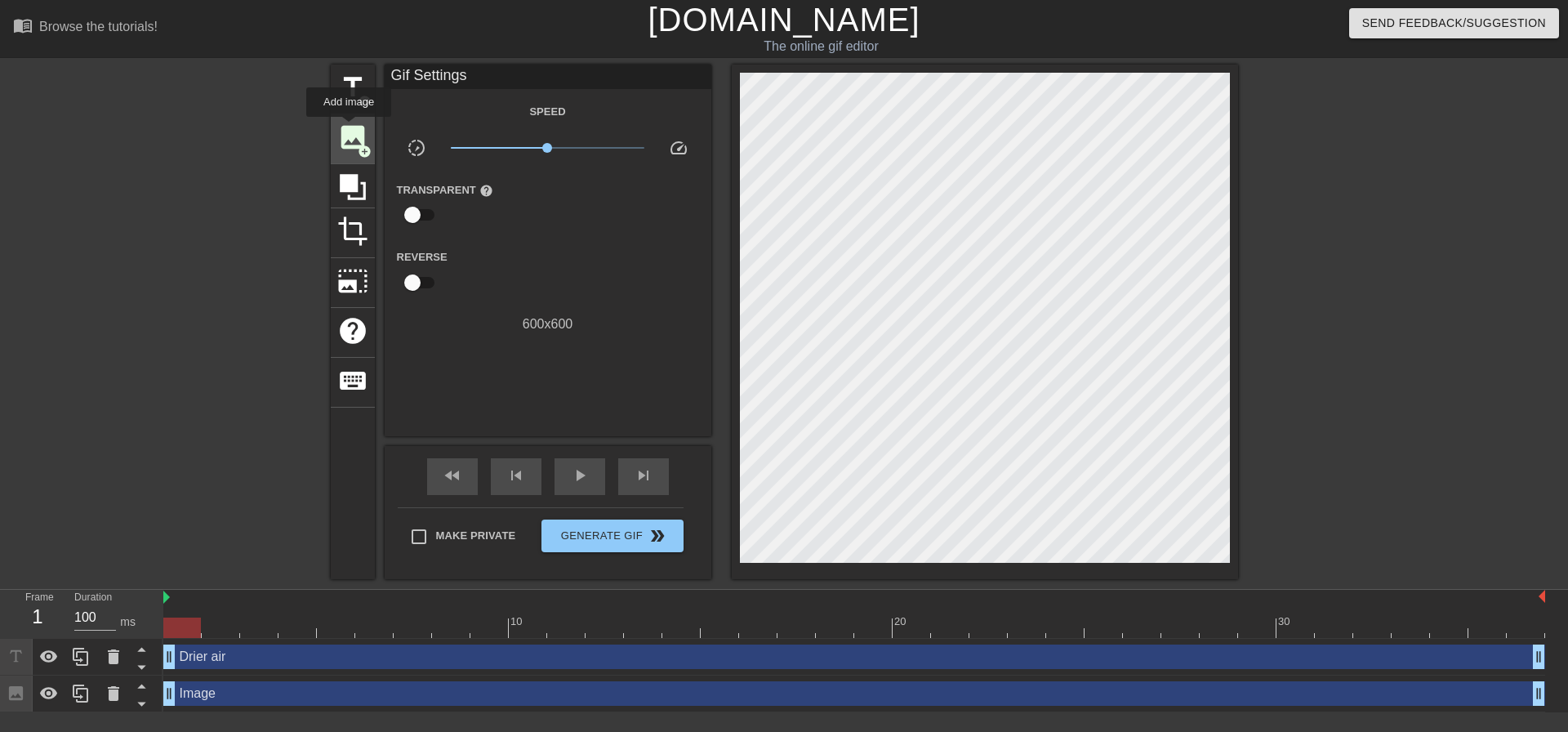
click at [349, 128] on span "image" at bounding box center [352, 137] width 31 height 31
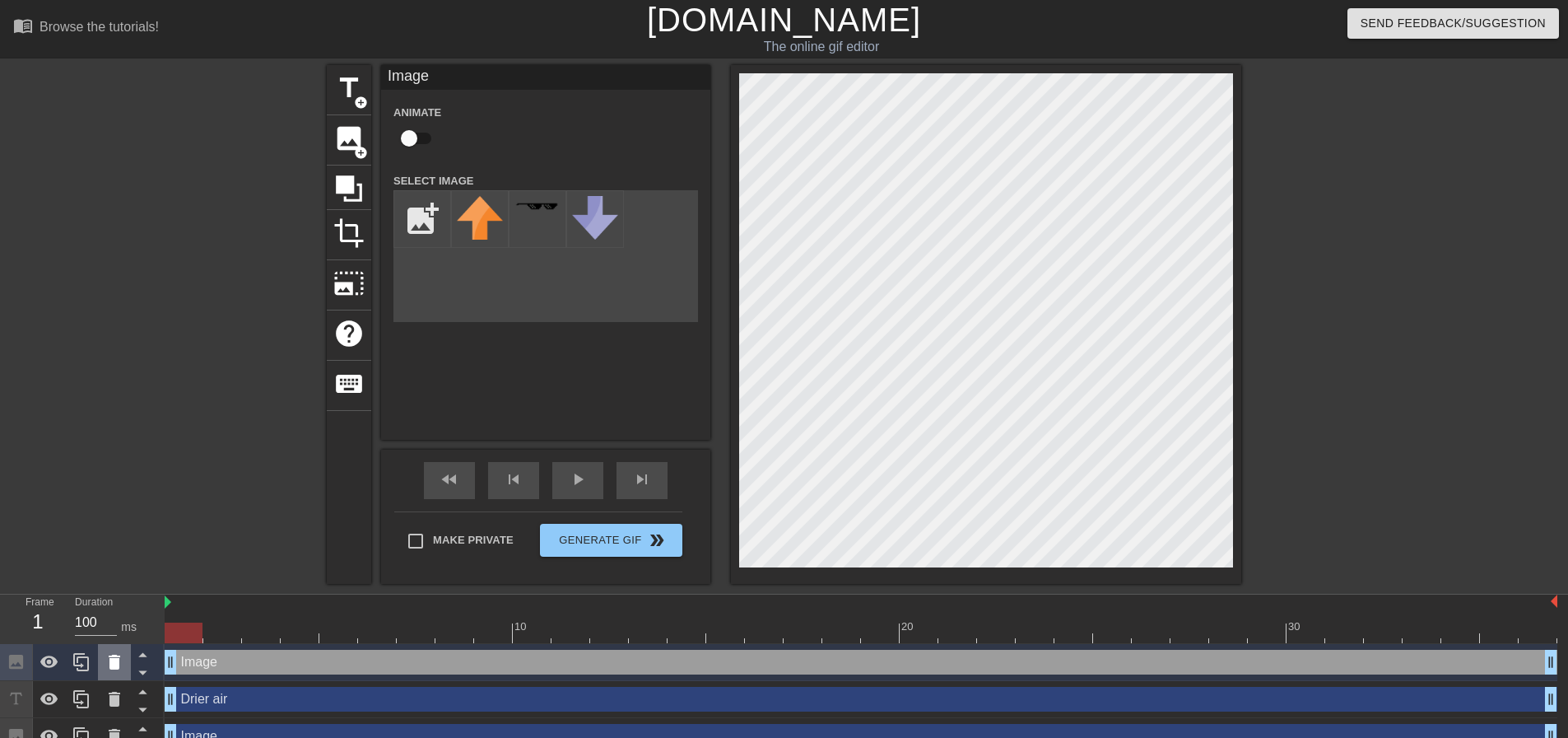
click at [116, 658] on icon at bounding box center [114, 662] width 19 height 19
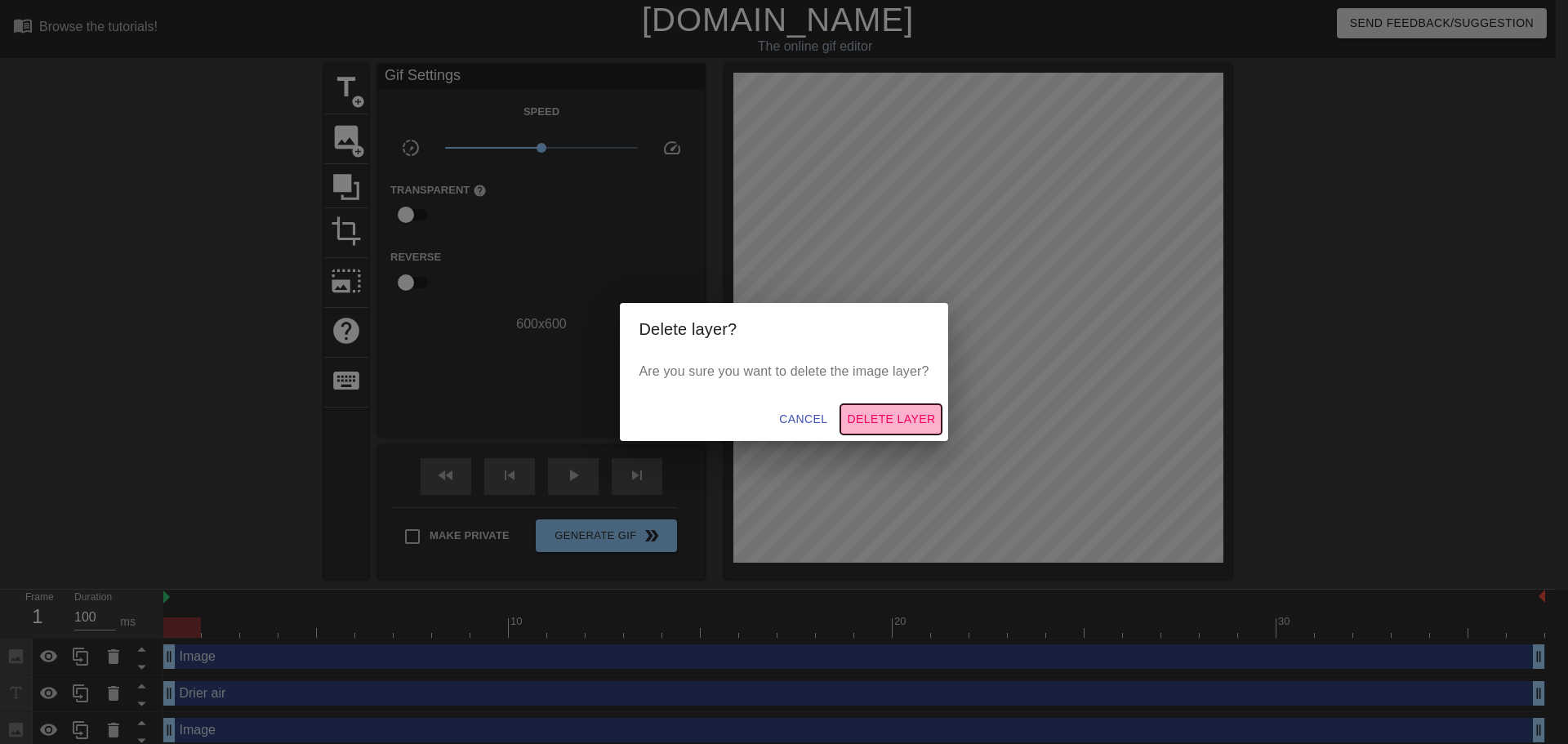
click at [868, 417] on span "Delete Layer" at bounding box center [890, 419] width 89 height 20
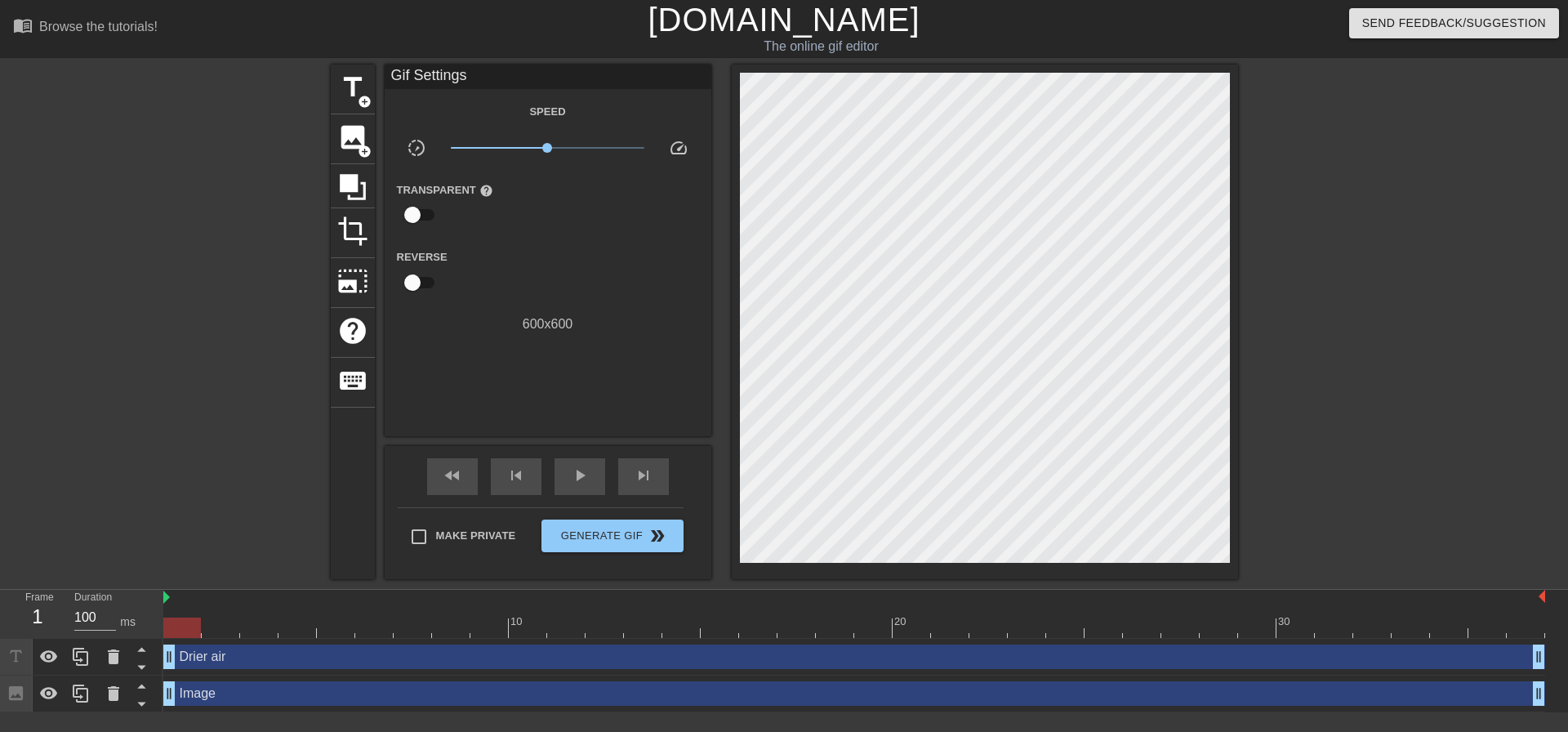
drag, startPoint x: 1395, startPoint y: 222, endPoint x: 1367, endPoint y: 231, distance: 29.4
click at [1395, 221] on div at bounding box center [1380, 309] width 245 height 490
click at [339, 128] on span "image" at bounding box center [352, 137] width 31 height 31
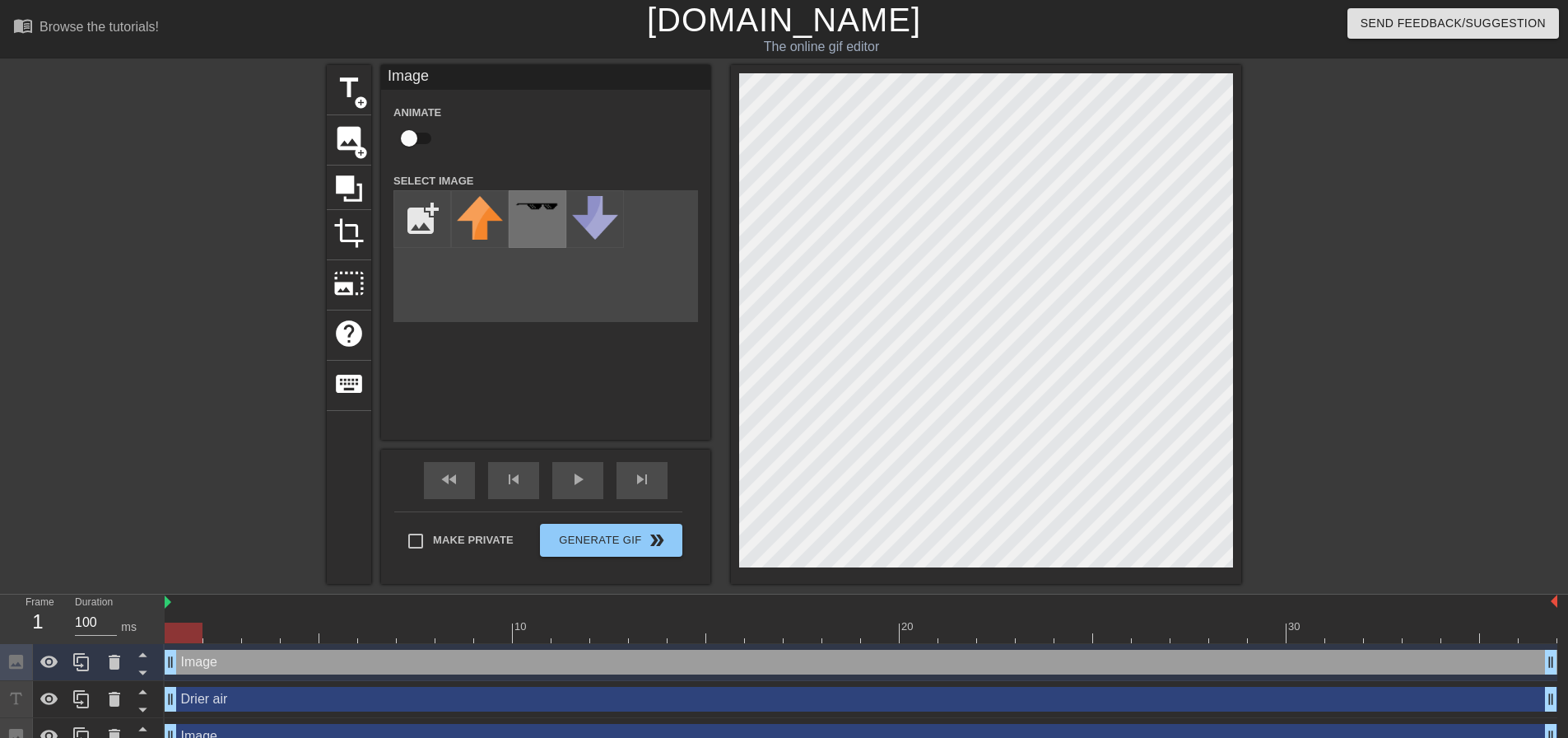
click at [526, 198] on div at bounding box center [537, 218] width 57 height 57
click at [1317, 196] on div at bounding box center [1383, 312] width 246 height 494
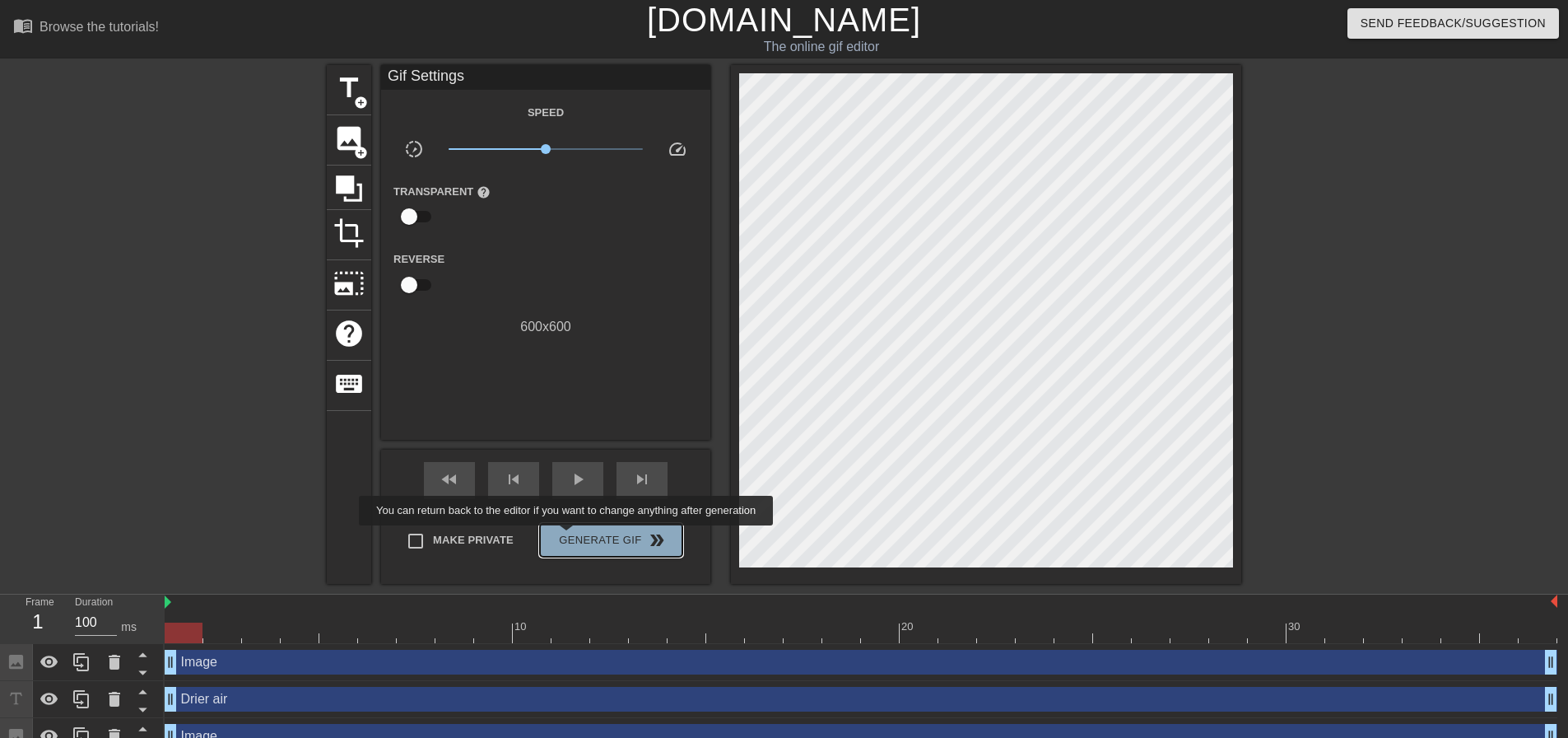
click at [568, 536] on span "Generate Gif double_arrow" at bounding box center [611, 540] width 129 height 19
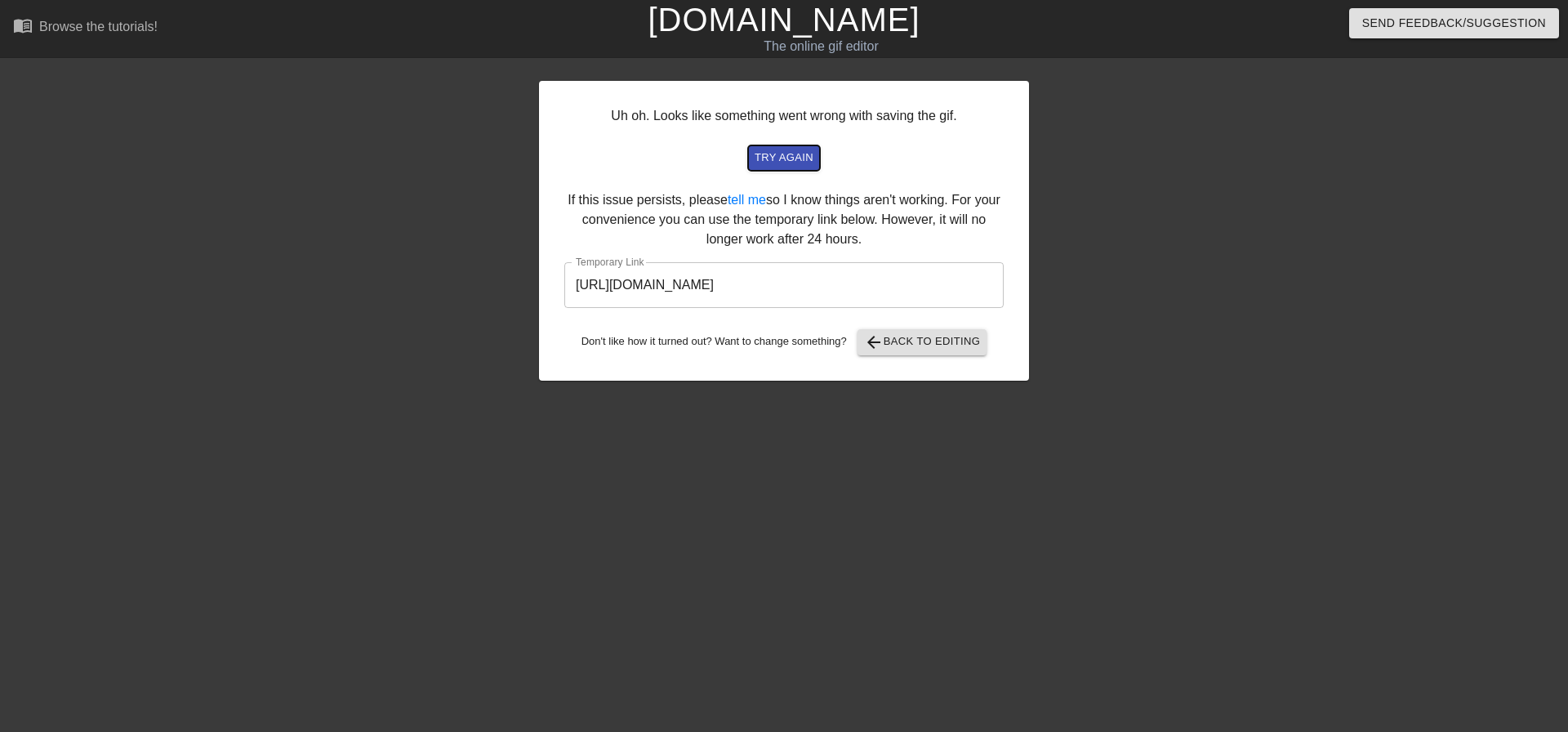
click at [785, 153] on span "try again" at bounding box center [784, 158] width 59 height 18
drag, startPoint x: 642, startPoint y: 112, endPoint x: 990, endPoint y: 121, distance: 348.1
click at [985, 117] on div "Uh oh. Looks like something went wrong with saving the gif. try again If this i…" at bounding box center [784, 231] width 490 height 300
click at [990, 121] on div "Uh oh. Looks like something went wrong with saving the gif. try again If this i…" at bounding box center [784, 231] width 490 height 300
click at [965, 118] on div "Uh oh. Looks like something went wrong with saving the gif. try again If this i…" at bounding box center [784, 231] width 490 height 300
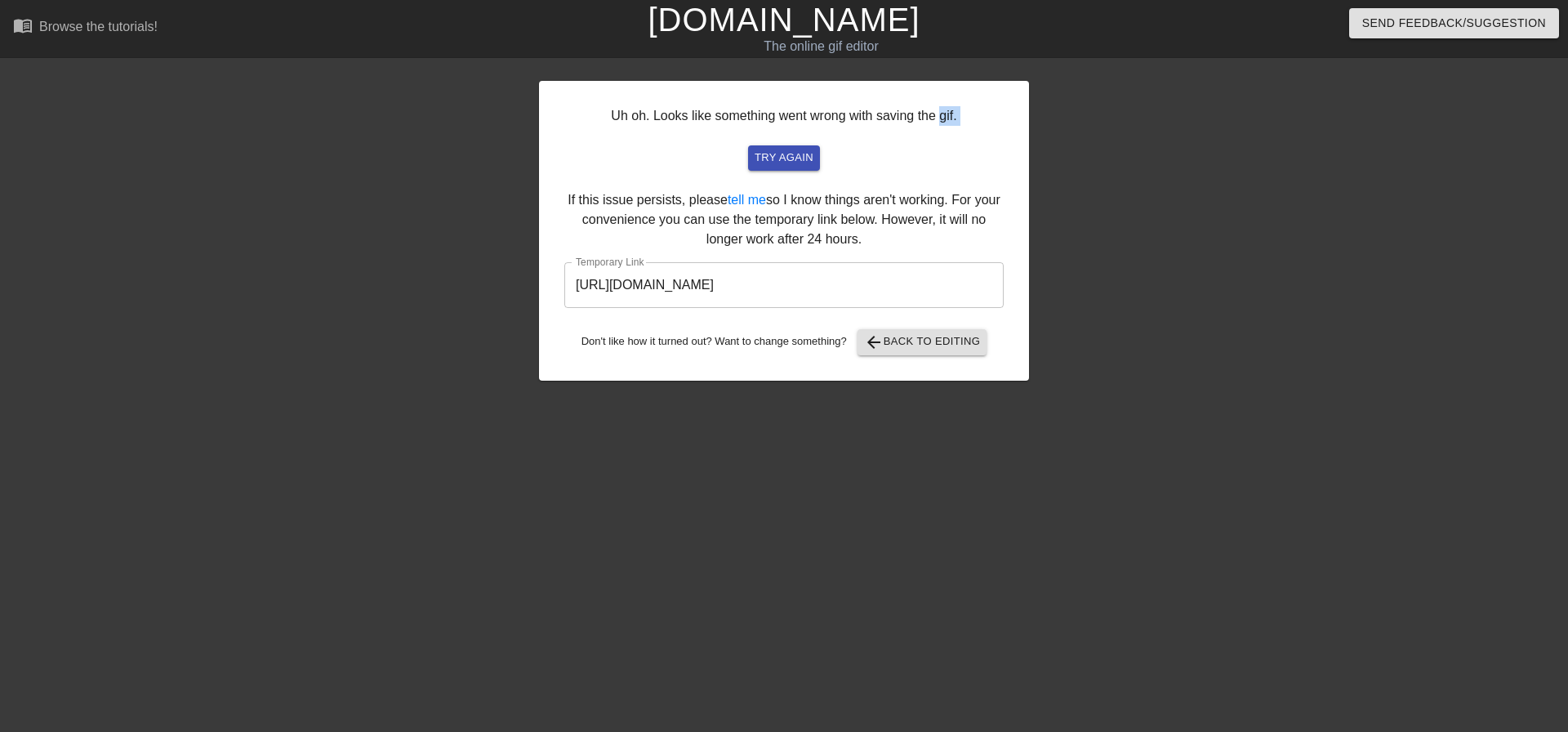
drag, startPoint x: 940, startPoint y: 125, endPoint x: 928, endPoint y: 121, distance: 12.6
click at [941, 124] on div "Uh oh. Looks like something went wrong with saving the gif. try again If this i…" at bounding box center [784, 231] width 490 height 300
click at [843, 111] on div "Uh oh. Looks like something went wrong with saving the gif. try again If this i…" at bounding box center [784, 231] width 490 height 300
drag, startPoint x: 805, startPoint y: 149, endPoint x: 1105, endPoint y: 167, distance: 300.5
click at [806, 149] on span "try again" at bounding box center [784, 158] width 59 height 18
